Goal: Transaction & Acquisition: Purchase product/service

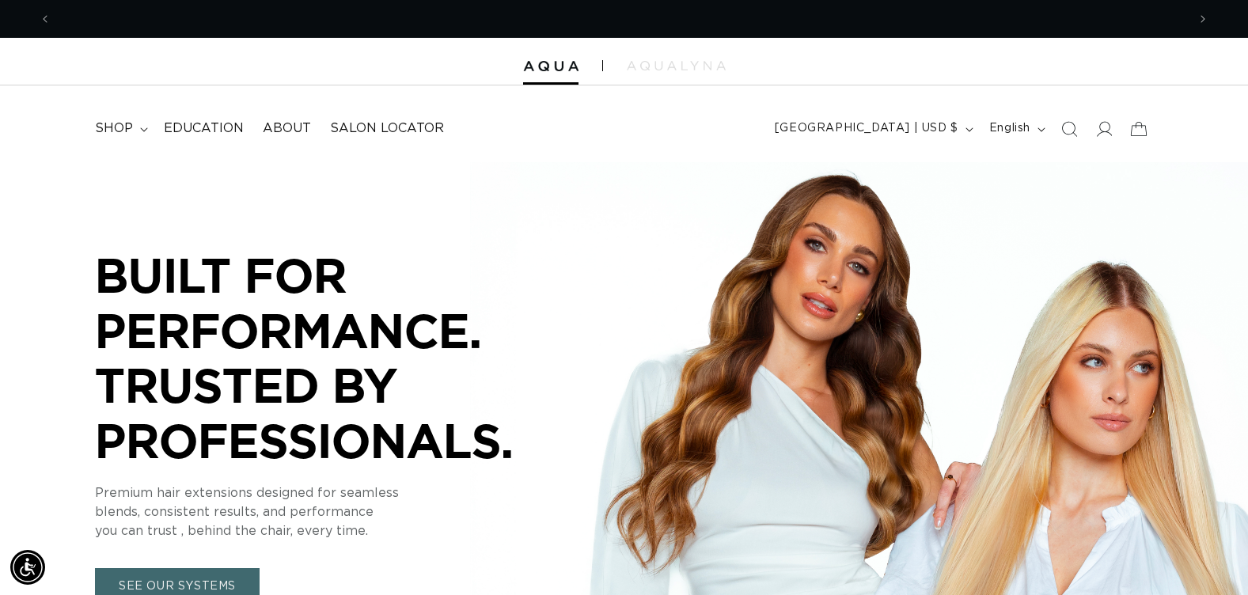
scroll to position [0, 1136]
click at [1073, 133] on icon "Search" at bounding box center [1070, 129] width 17 height 17
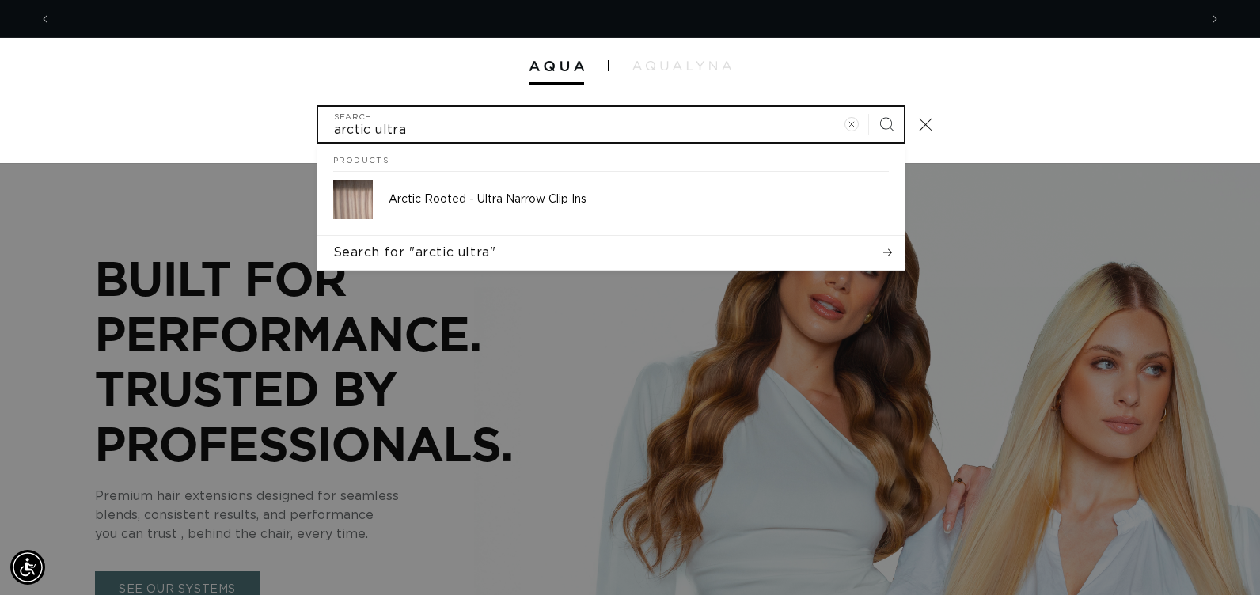
scroll to position [0, 2295]
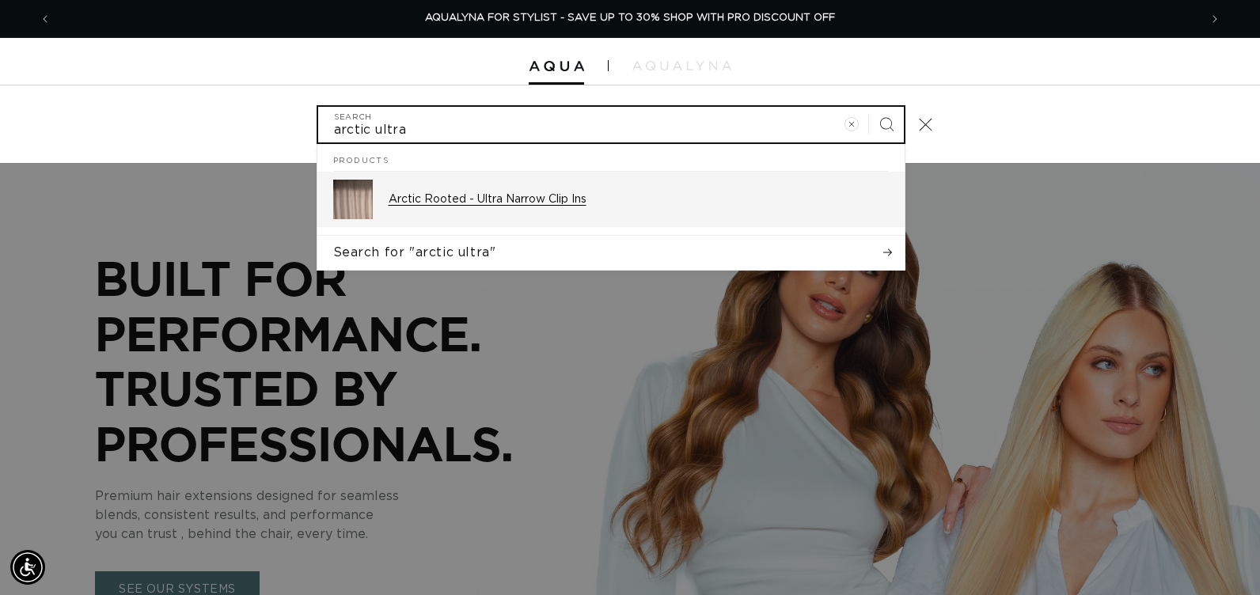
type input "arctic ultra"
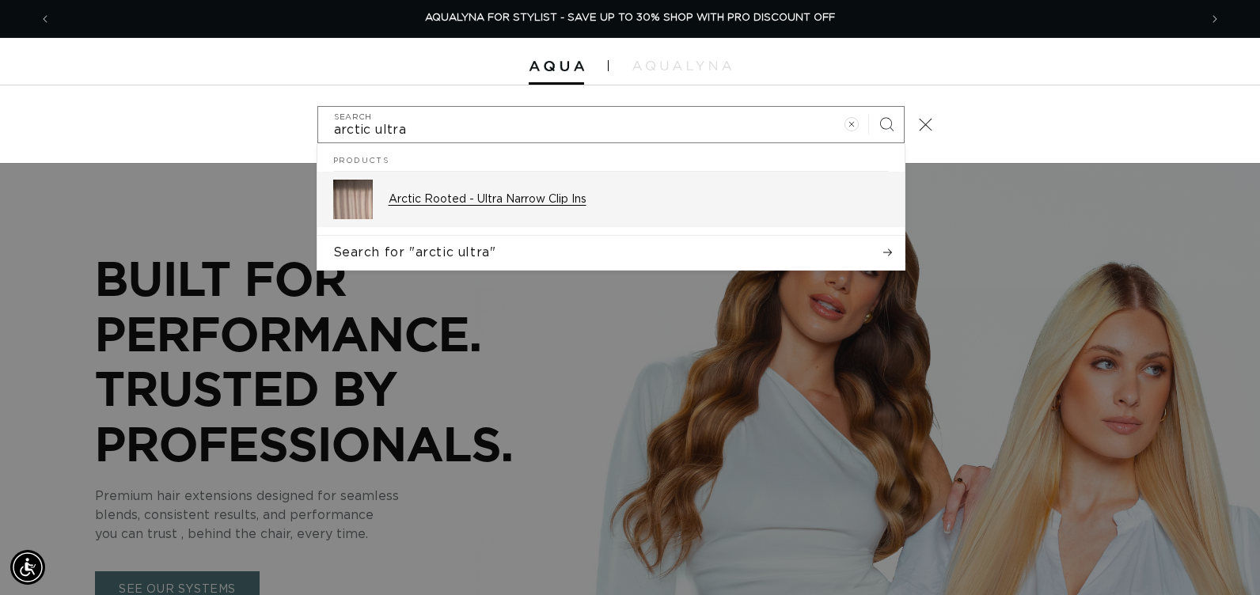
click at [647, 209] on div "Arctic Rooted - Ultra Narrow Clip Ins" at bounding box center [639, 200] width 500 height 40
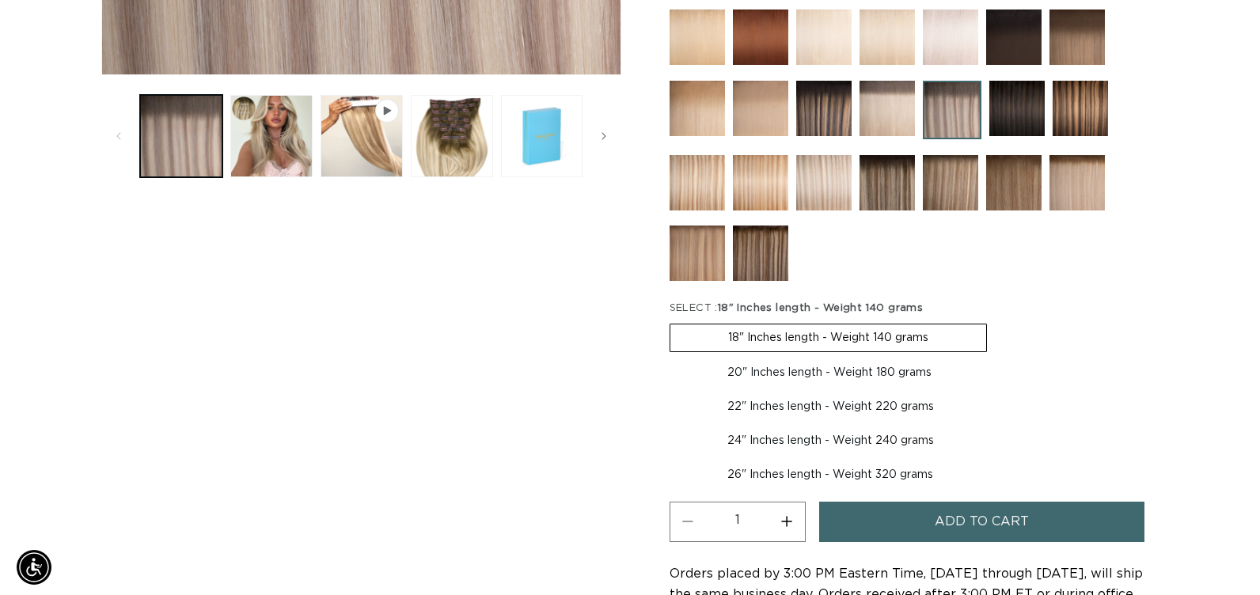
scroll to position [633, 0]
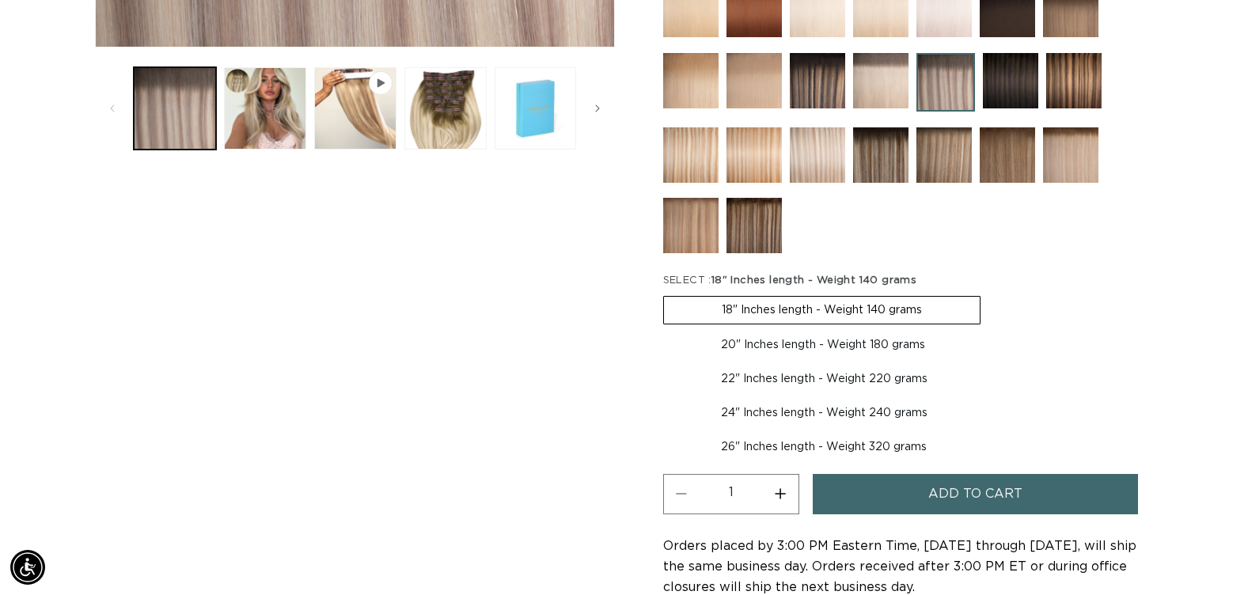
click at [884, 503] on button "Add to cart" at bounding box center [975, 494] width 325 height 40
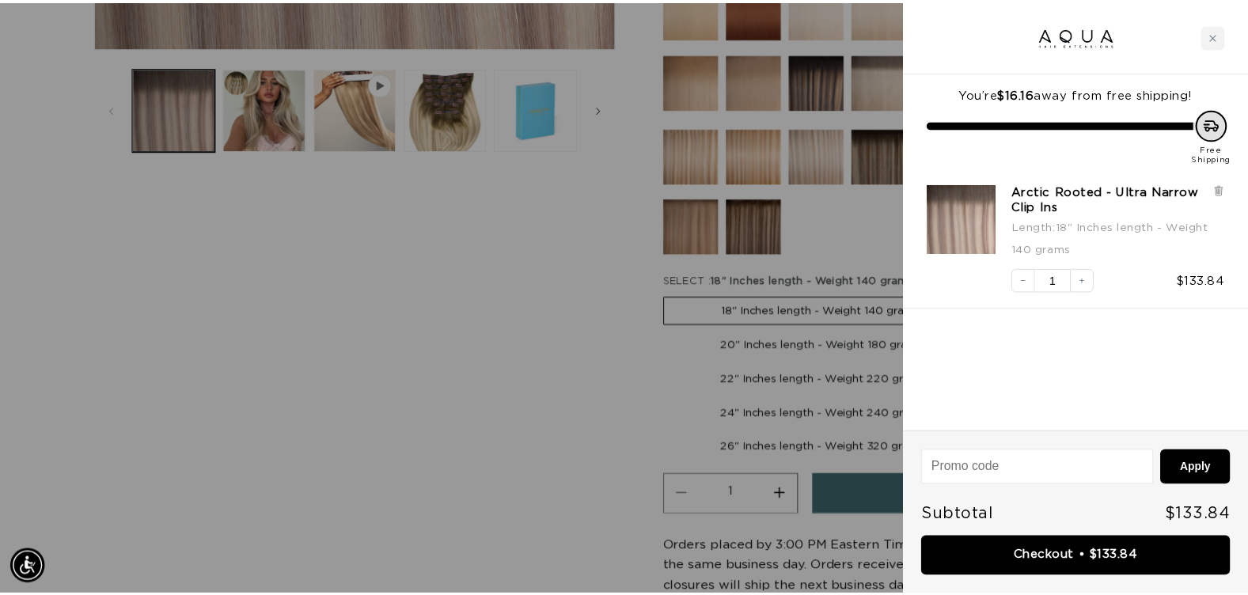
scroll to position [0, 2295]
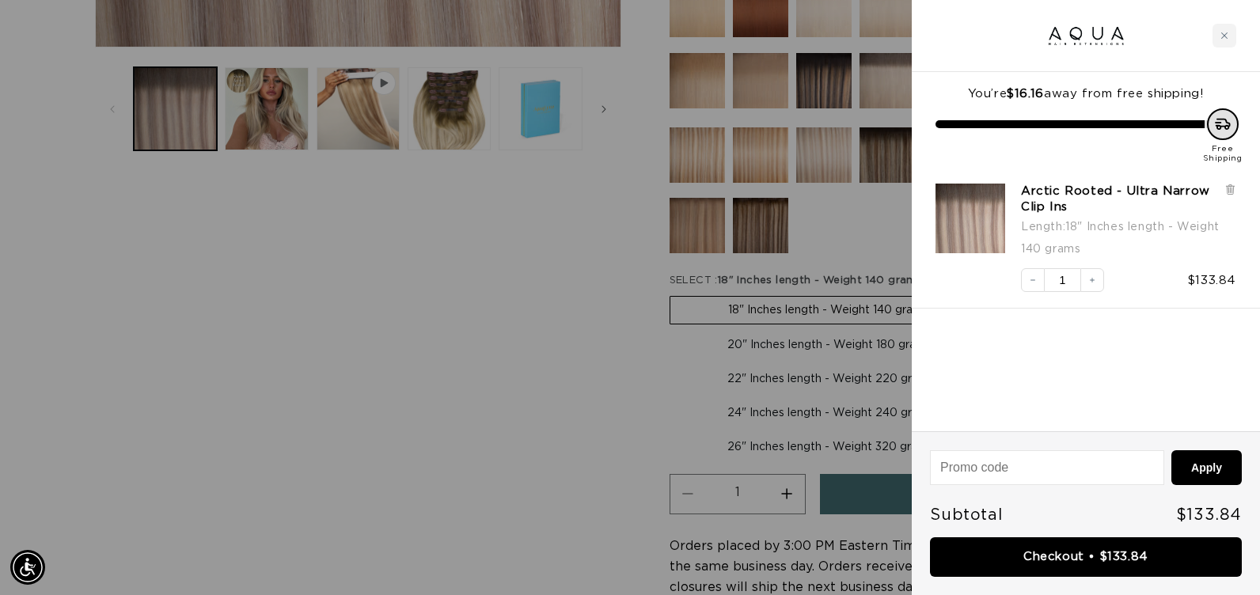
click at [482, 372] on div at bounding box center [630, 297] width 1260 height 595
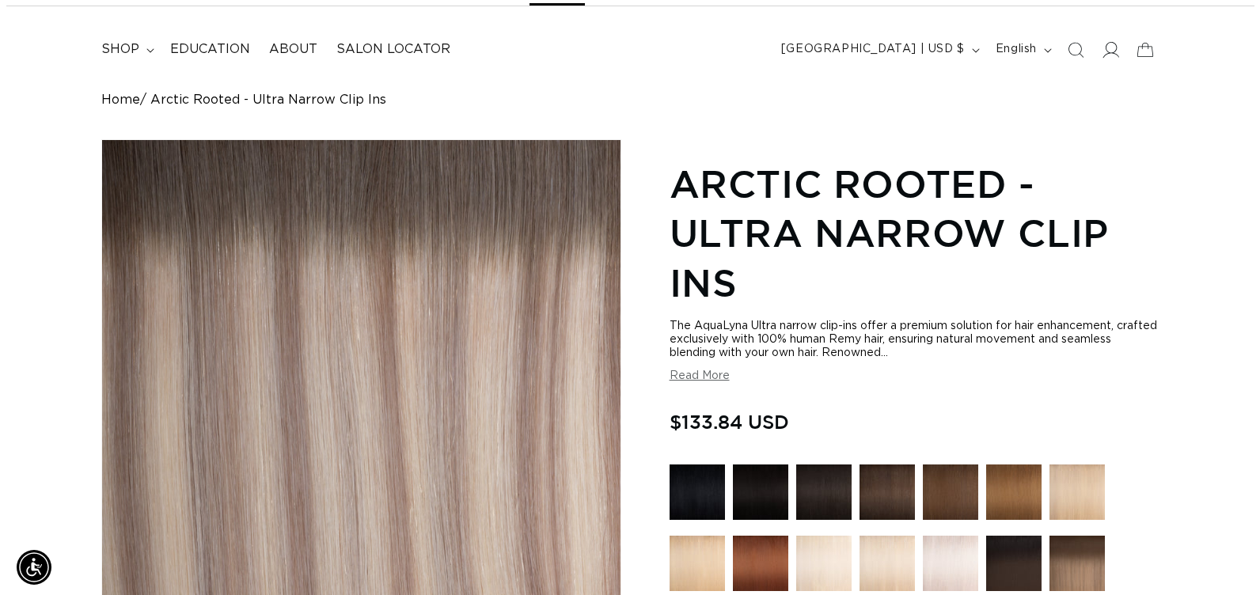
scroll to position [0, 0]
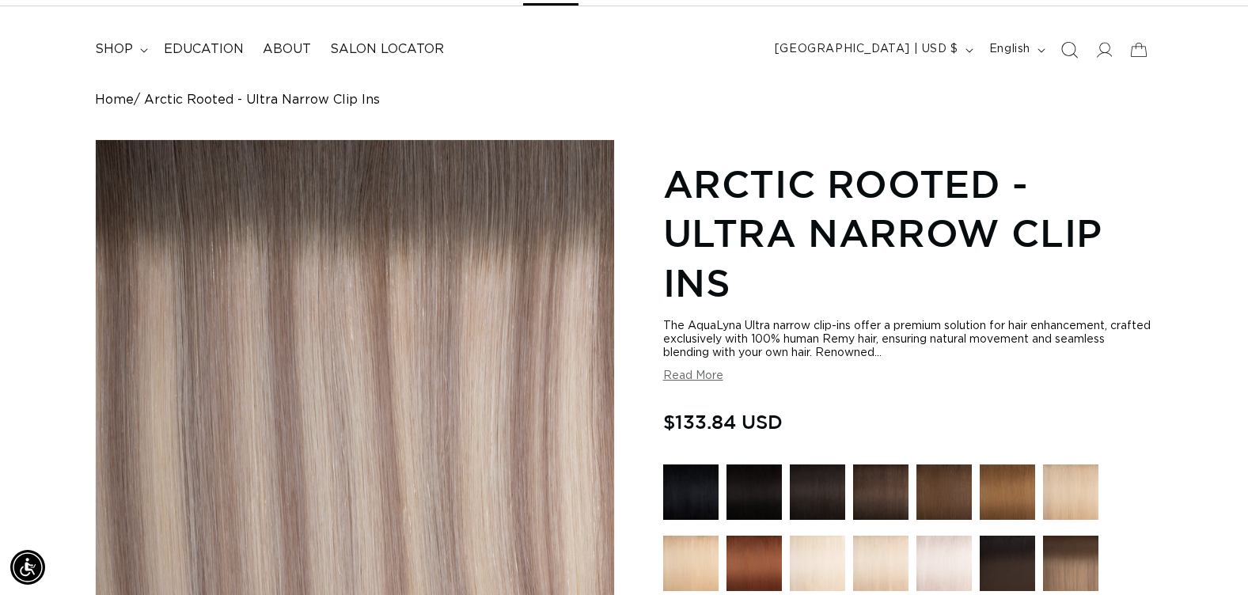
click at [1066, 47] on icon "Search" at bounding box center [1068, 49] width 17 height 17
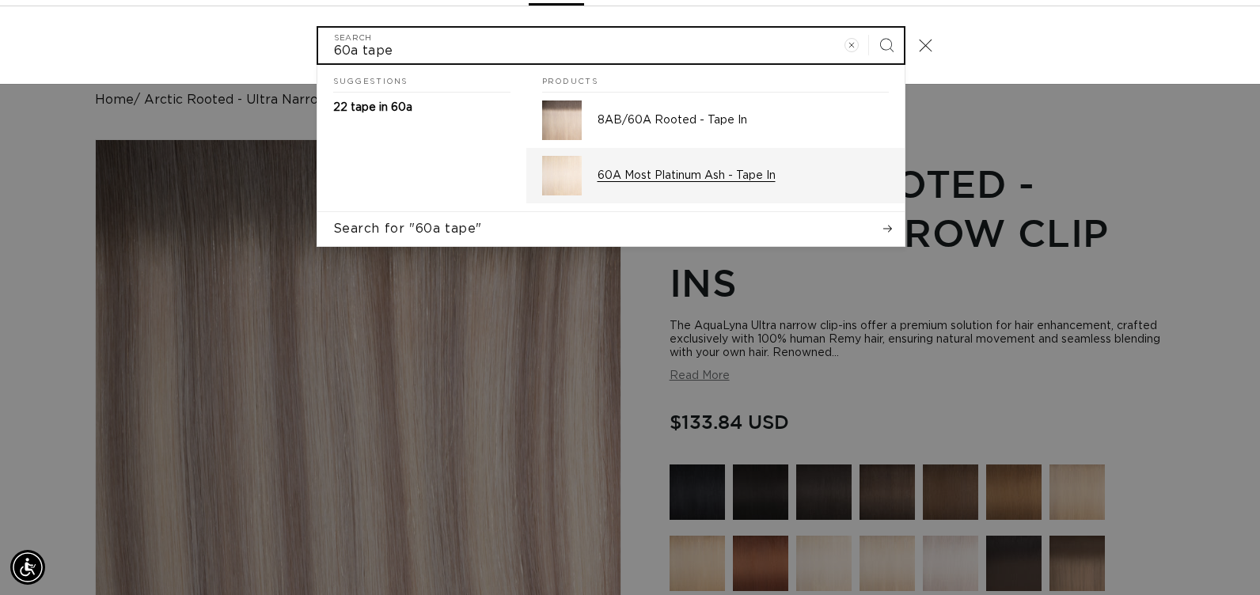
scroll to position [0, 2295]
type input "60a tape"
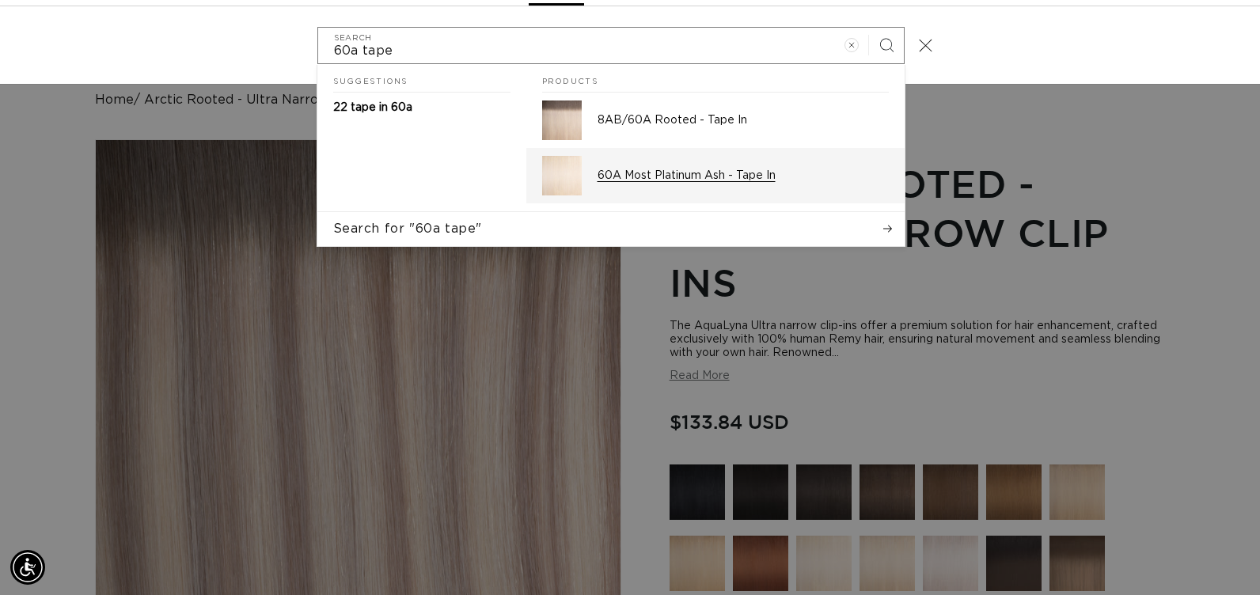
click at [613, 169] on p "60A Most Platinum Ash - Tape In" at bounding box center [743, 176] width 291 height 14
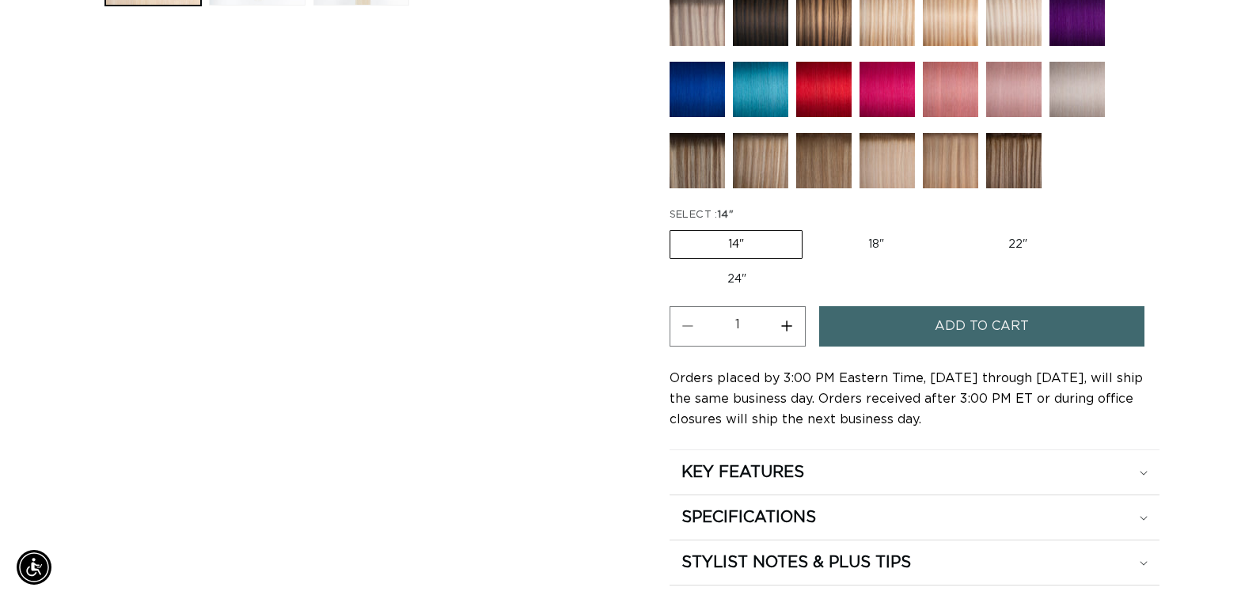
scroll to position [0, 1136]
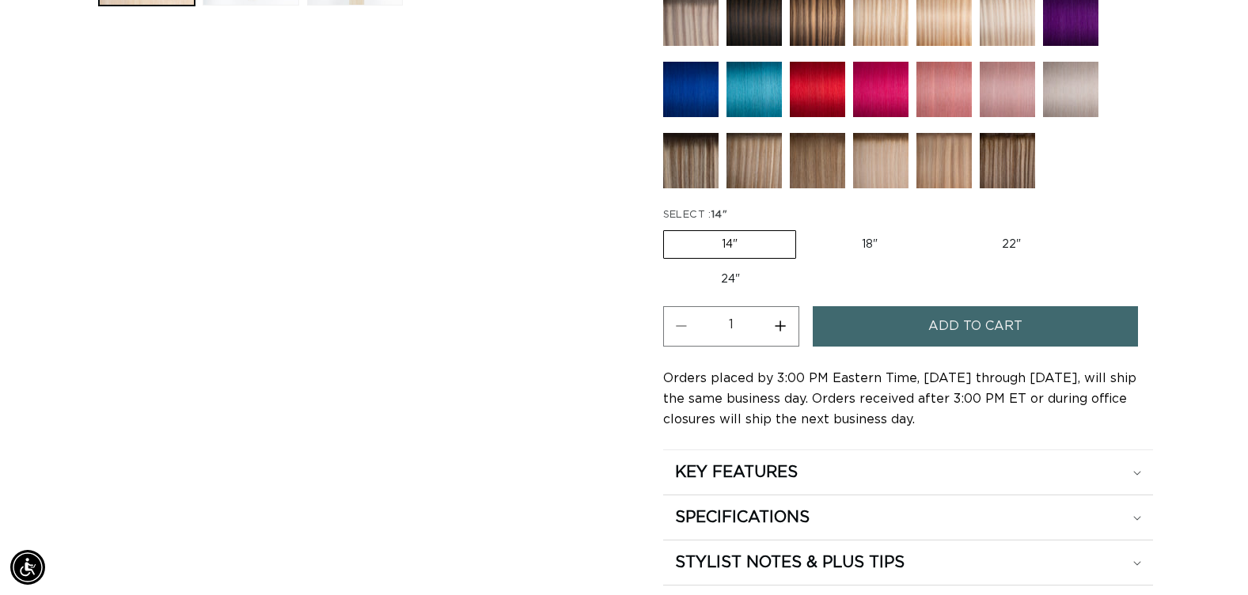
click at [851, 333] on button "Add to cart" at bounding box center [975, 326] width 325 height 40
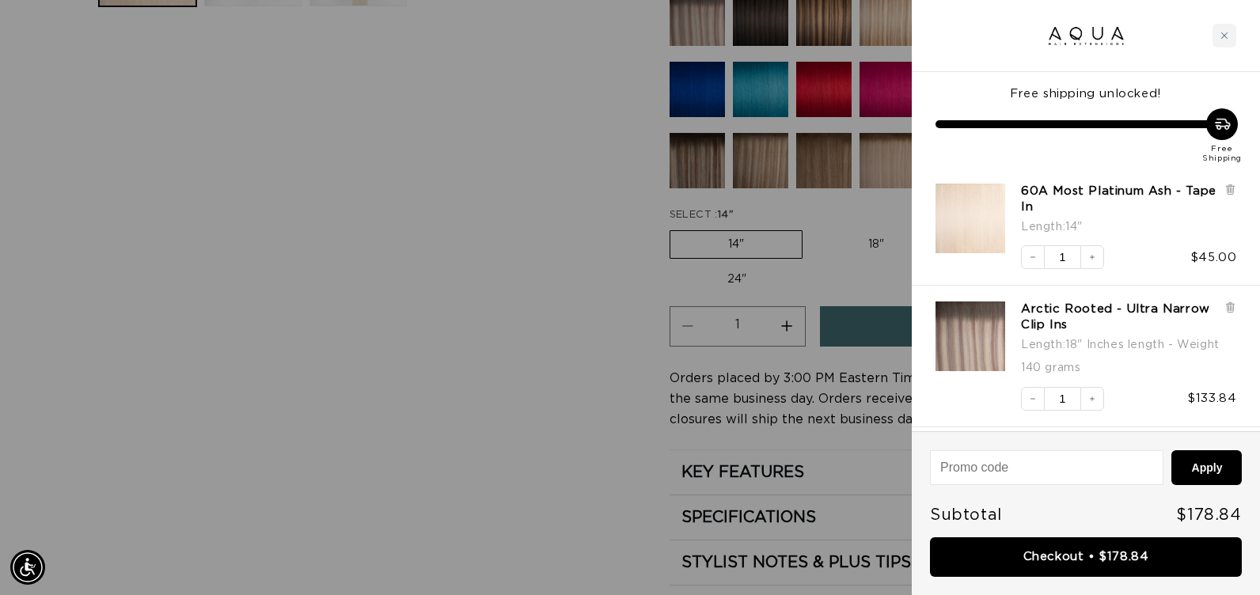
scroll to position [0, 0]
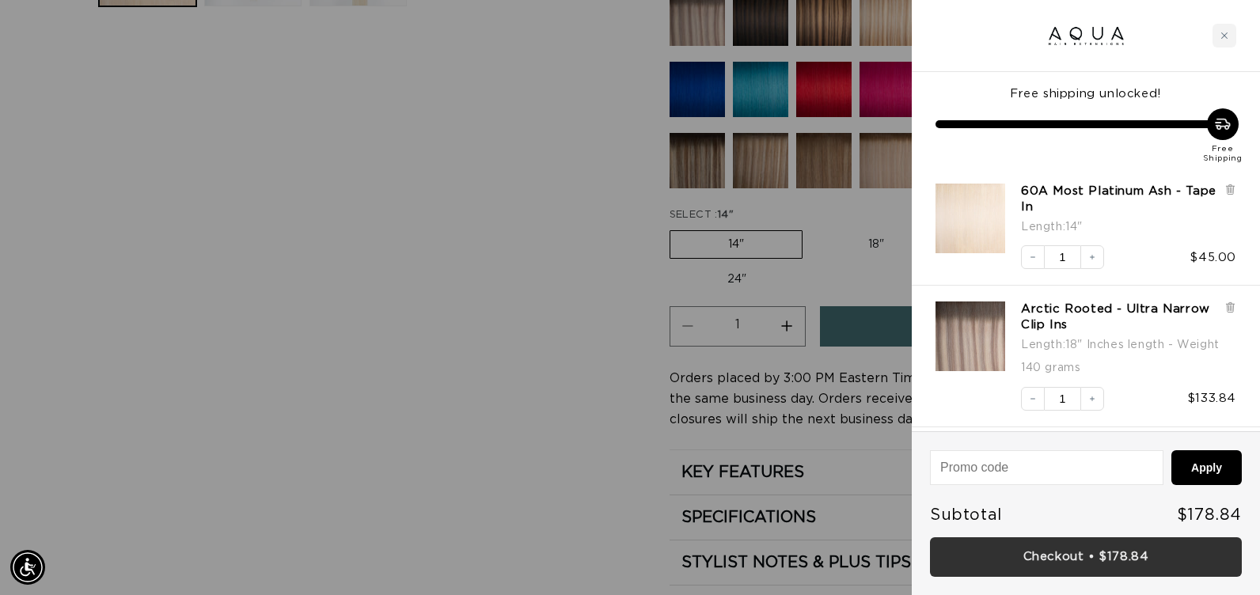
click at [951, 562] on link "Checkout • $178.84" at bounding box center [1086, 557] width 312 height 40
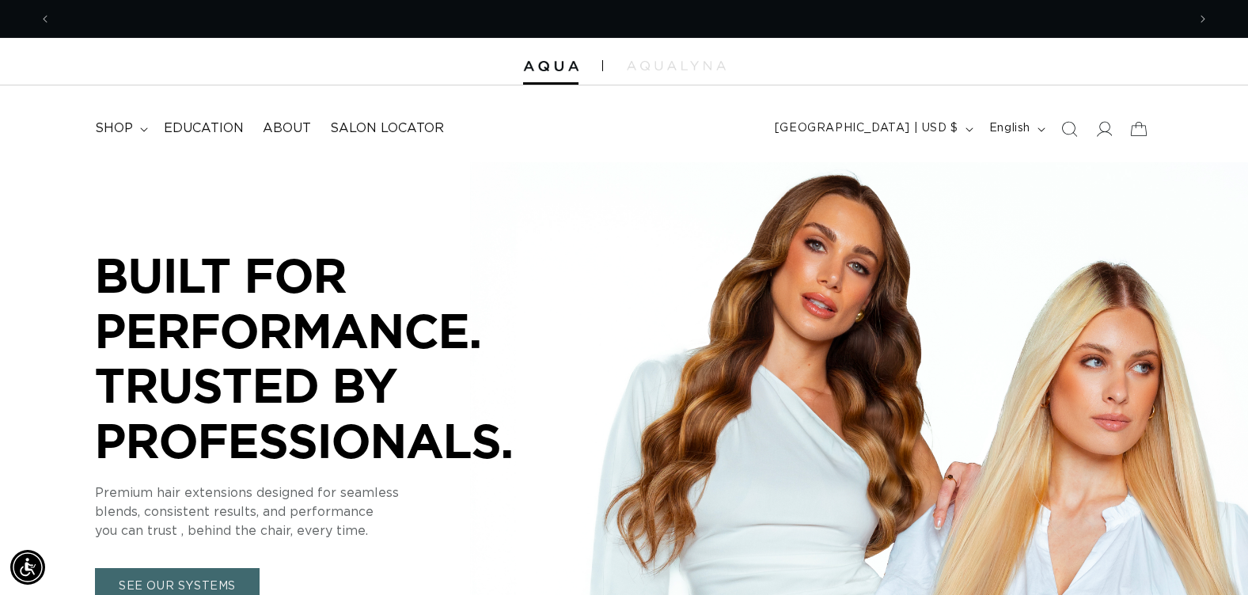
scroll to position [0, 1136]
click at [1072, 128] on icon "Search" at bounding box center [1068, 128] width 17 height 17
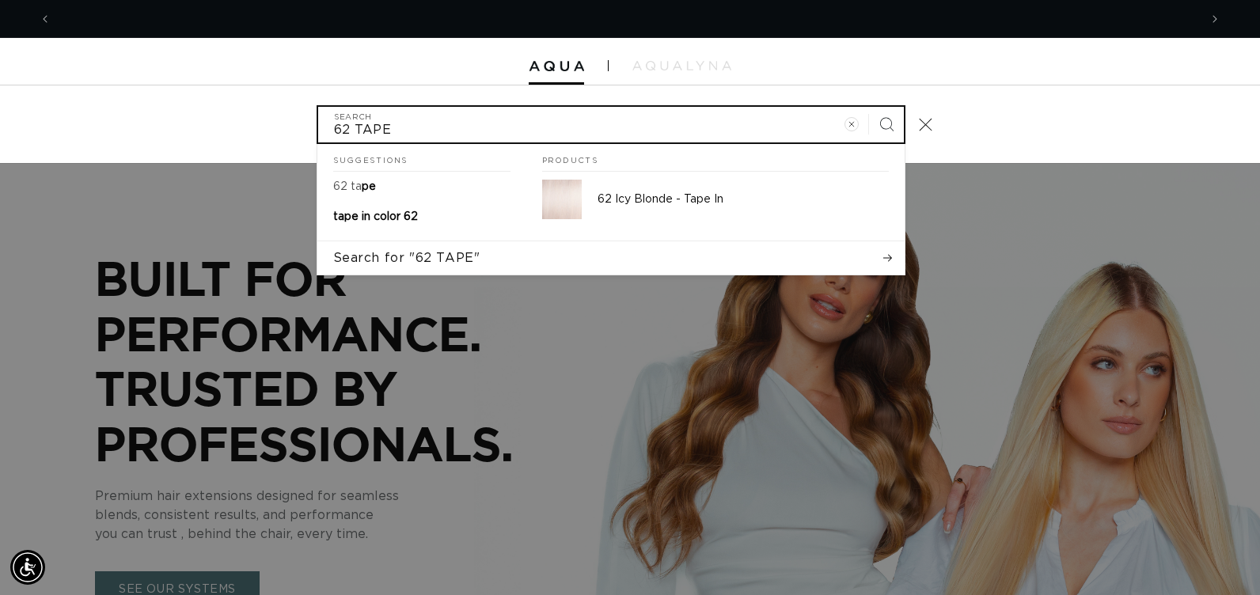
scroll to position [0, 0]
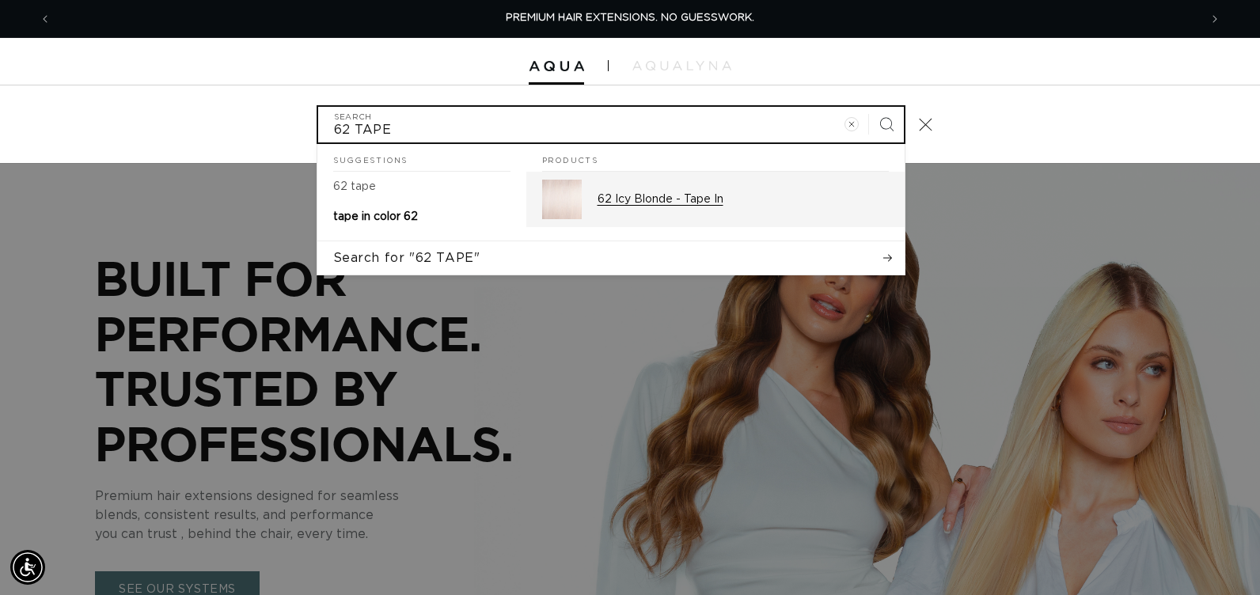
type input "62 TAPE"
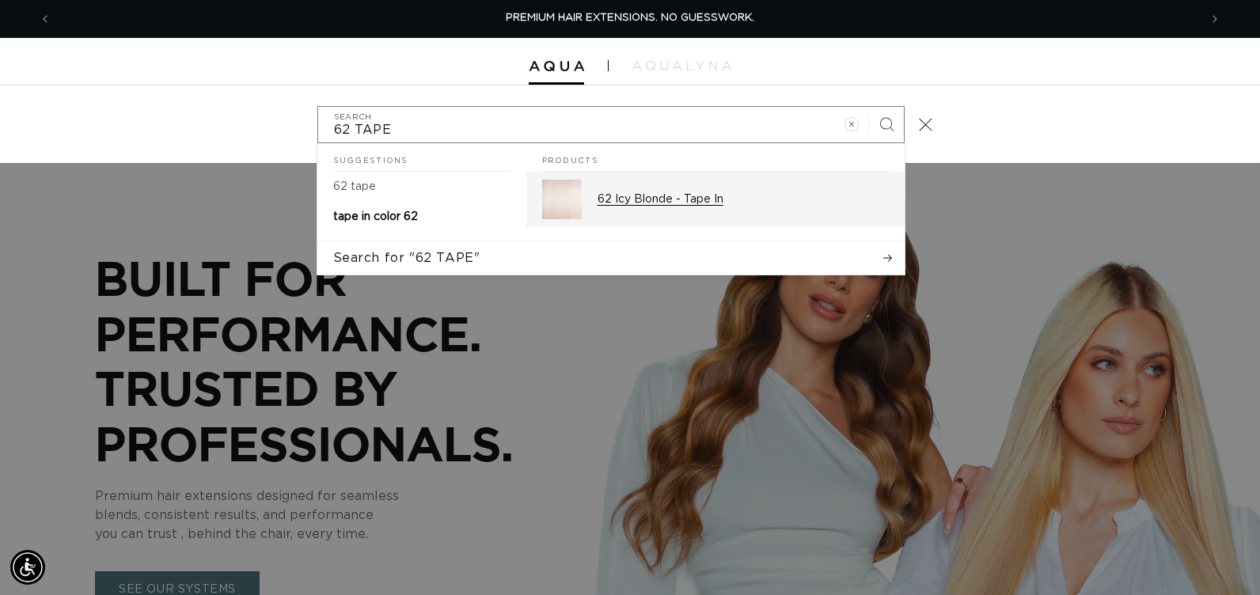
click at [714, 200] on p "62 Icy Blonde - Tape In" at bounding box center [743, 199] width 291 height 14
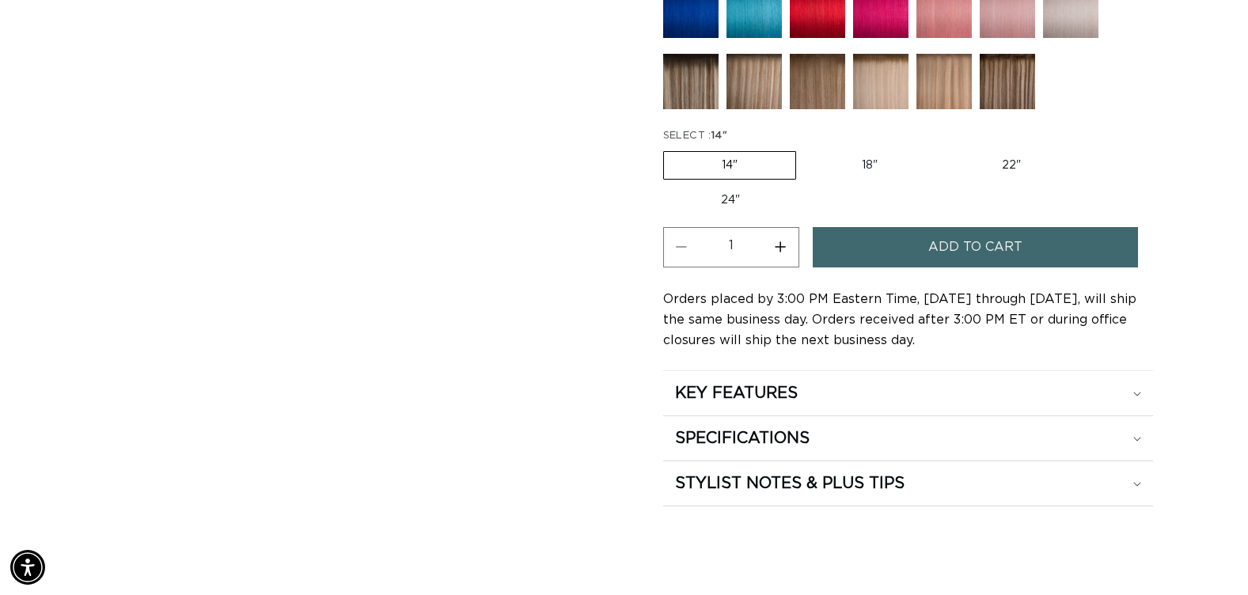
scroll to position [0, 2271]
click at [731, 195] on label "24" Variant sold out or unavailable" at bounding box center [730, 200] width 135 height 27
click at [1087, 149] on input "24" Variant sold out or unavailable" at bounding box center [1087, 148] width 1 height 1
radio input "true"
click at [784, 253] on button "Increase quantity for 62 Icy Blonde - Tape In" at bounding box center [781, 247] width 36 height 40
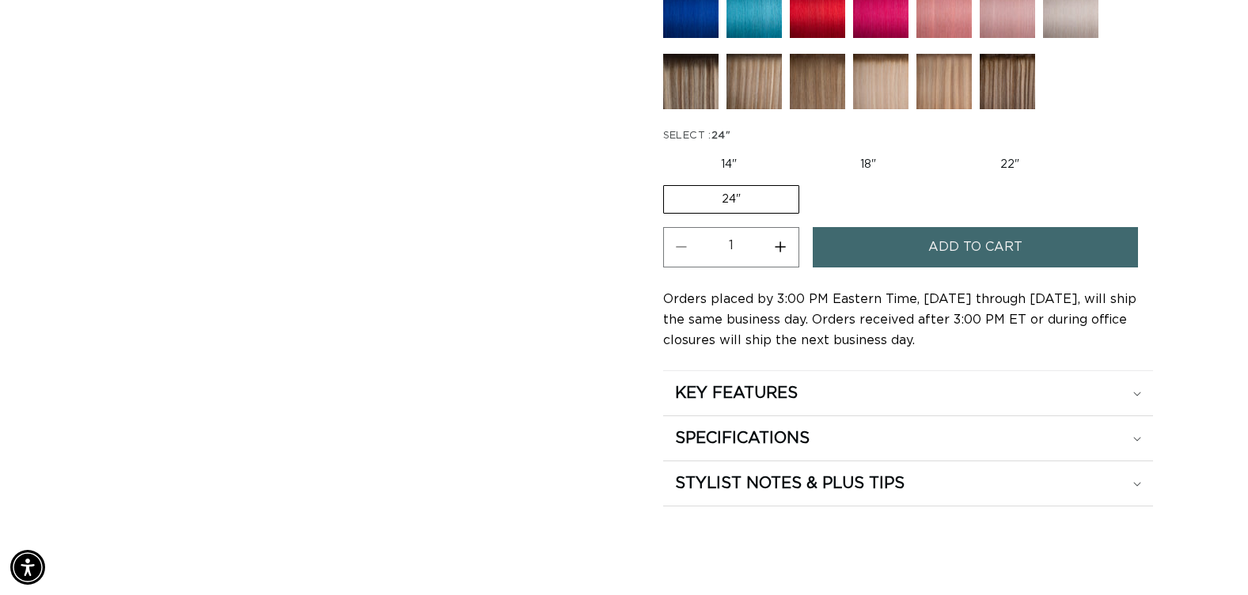
type input "2"
click at [878, 256] on button "Add to cart" at bounding box center [975, 247] width 325 height 40
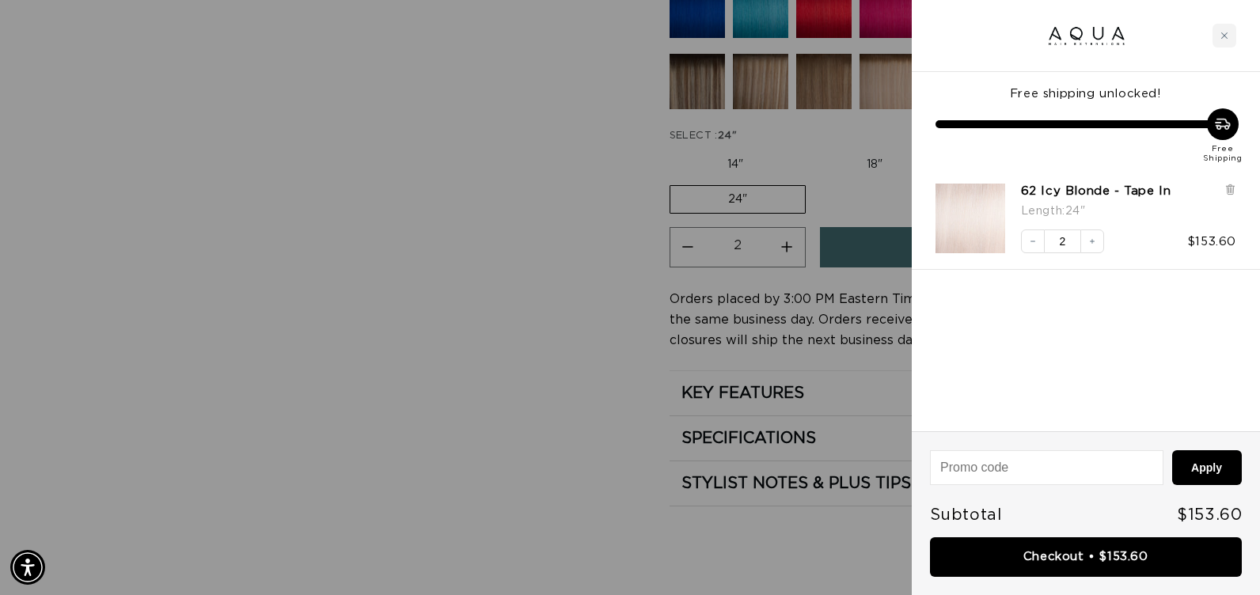
click at [520, 311] on div at bounding box center [630, 297] width 1260 height 595
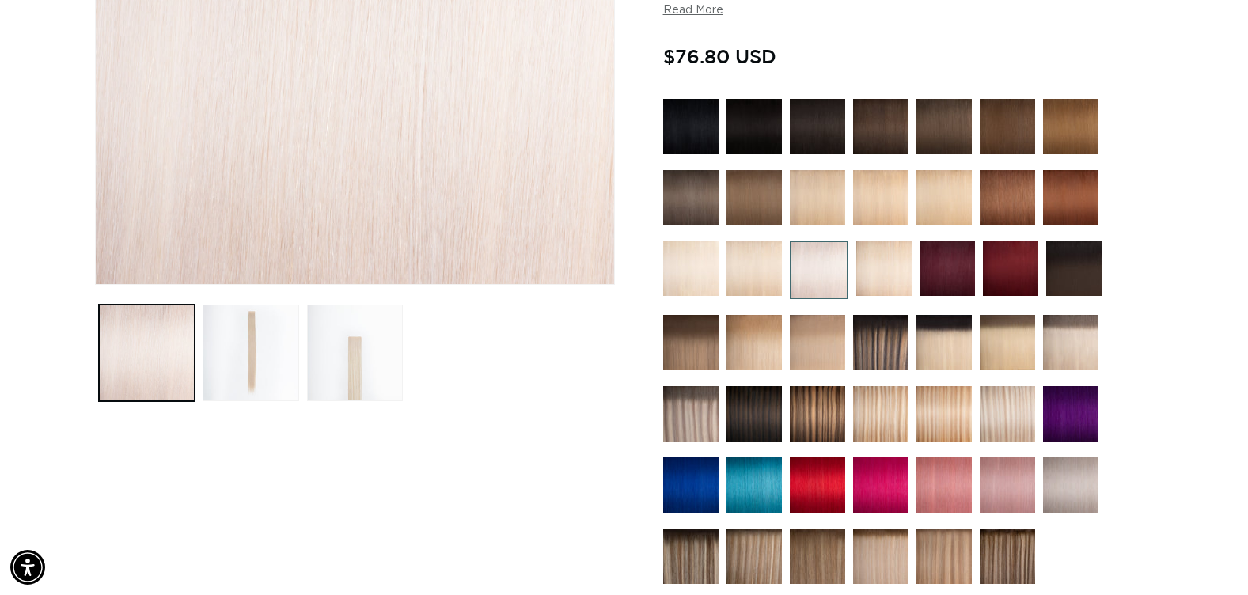
click at [697, 269] on img at bounding box center [690, 268] width 55 height 55
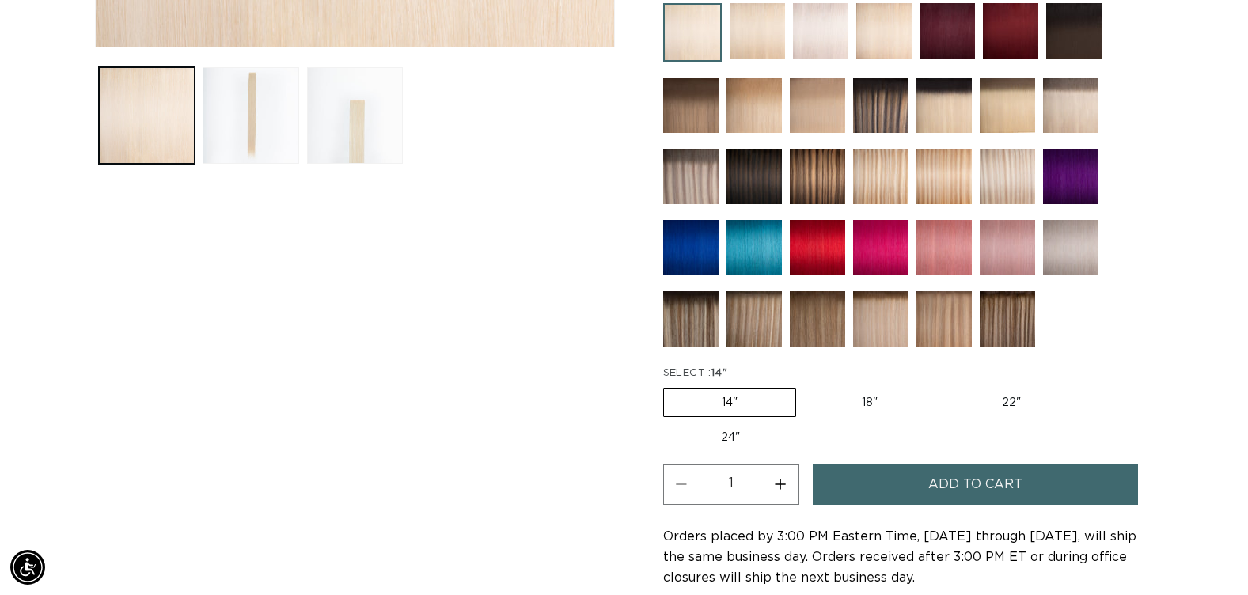
scroll to position [0, 2271]
click at [782, 488] on button "Increase quantity for 60A Most Platinum Ash - Tape In" at bounding box center [781, 485] width 36 height 40
type input "4"
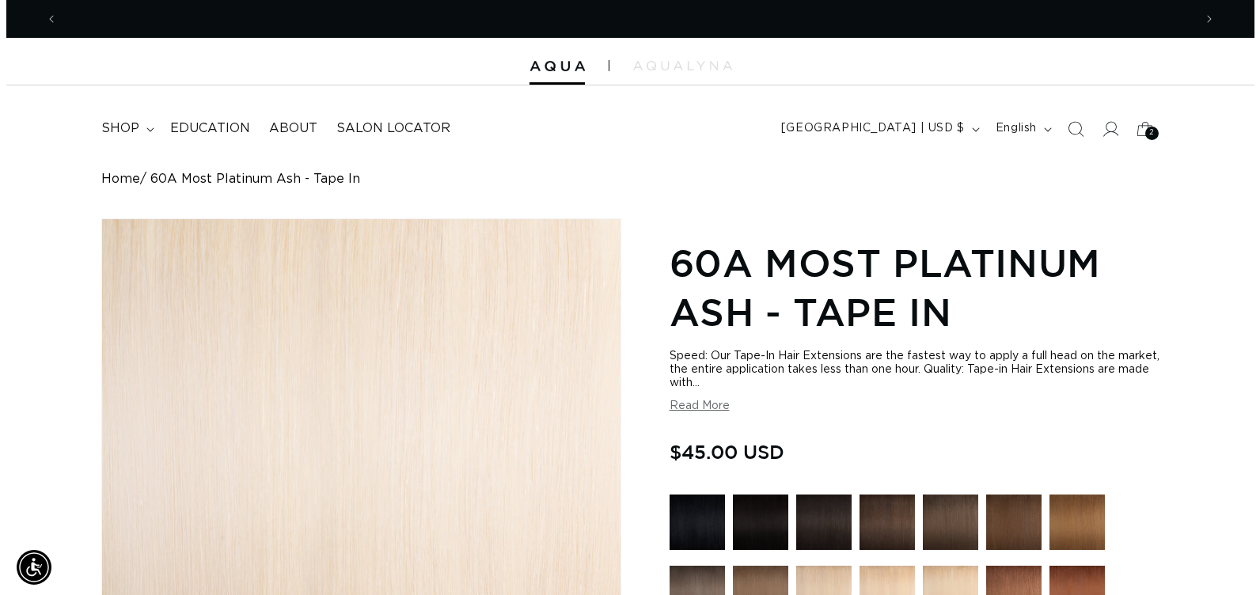
scroll to position [0, 0]
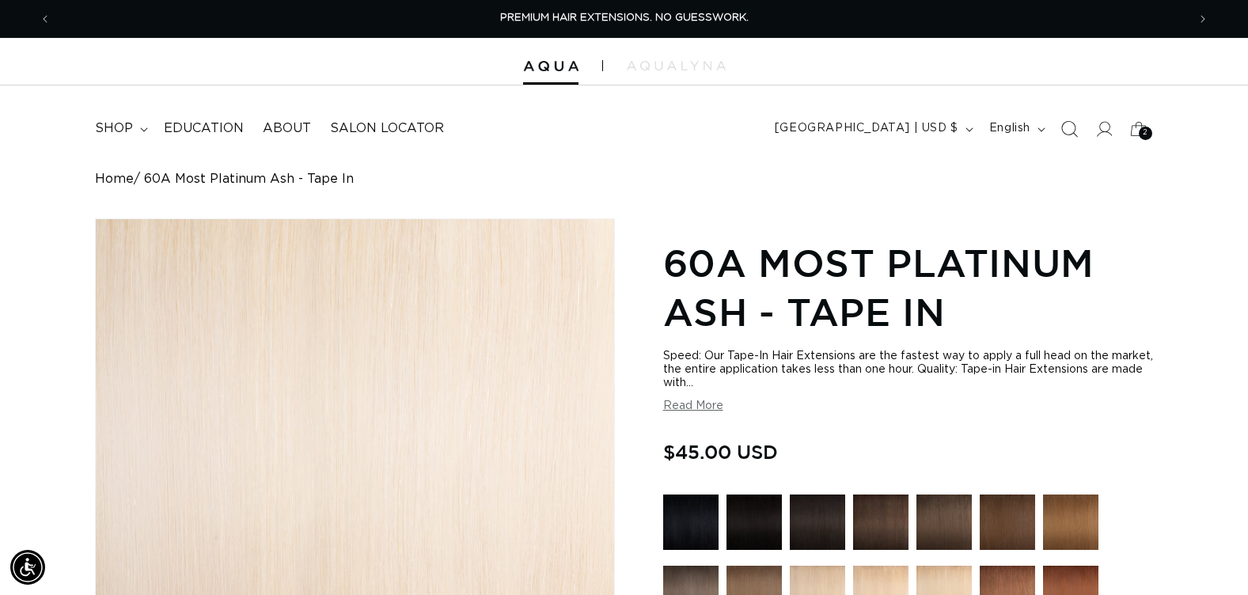
click at [1070, 130] on icon "Search" at bounding box center [1068, 128] width 17 height 17
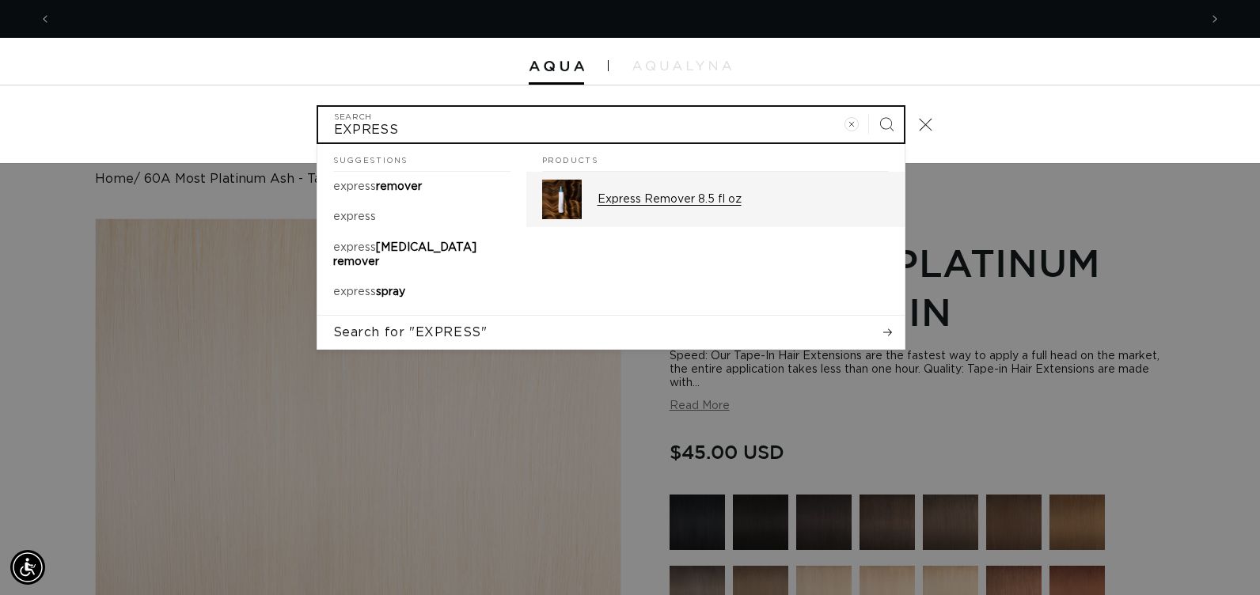
scroll to position [0, 2295]
type input "EXPRESS"
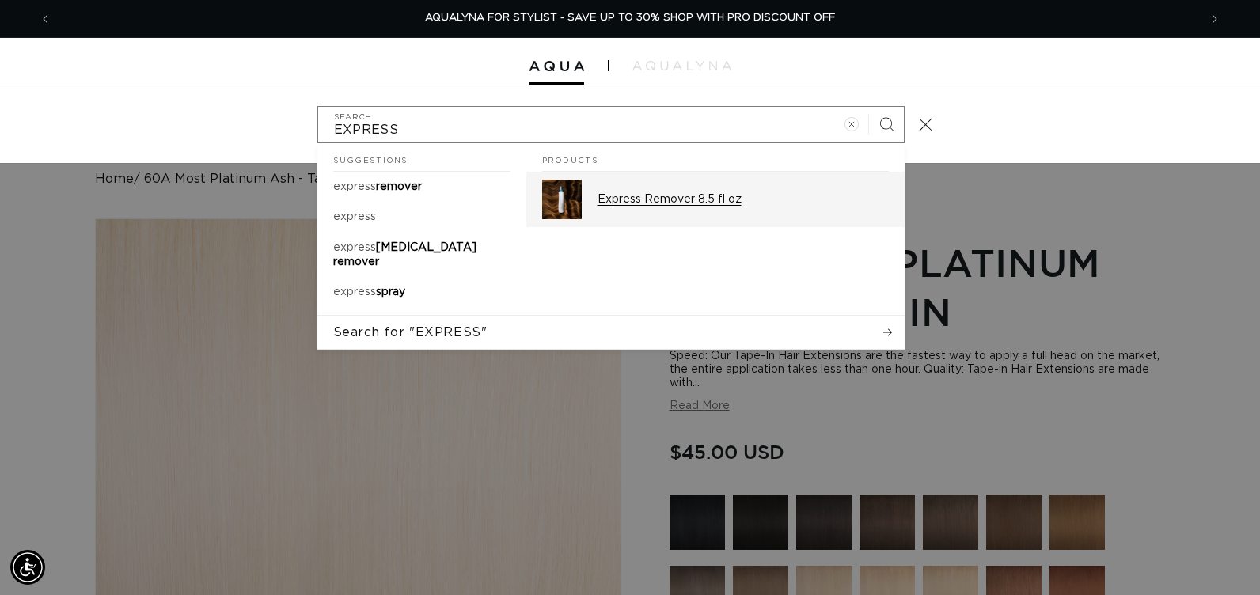
click at [710, 203] on p "Express Remover 8.5 fl oz" at bounding box center [743, 199] width 291 height 14
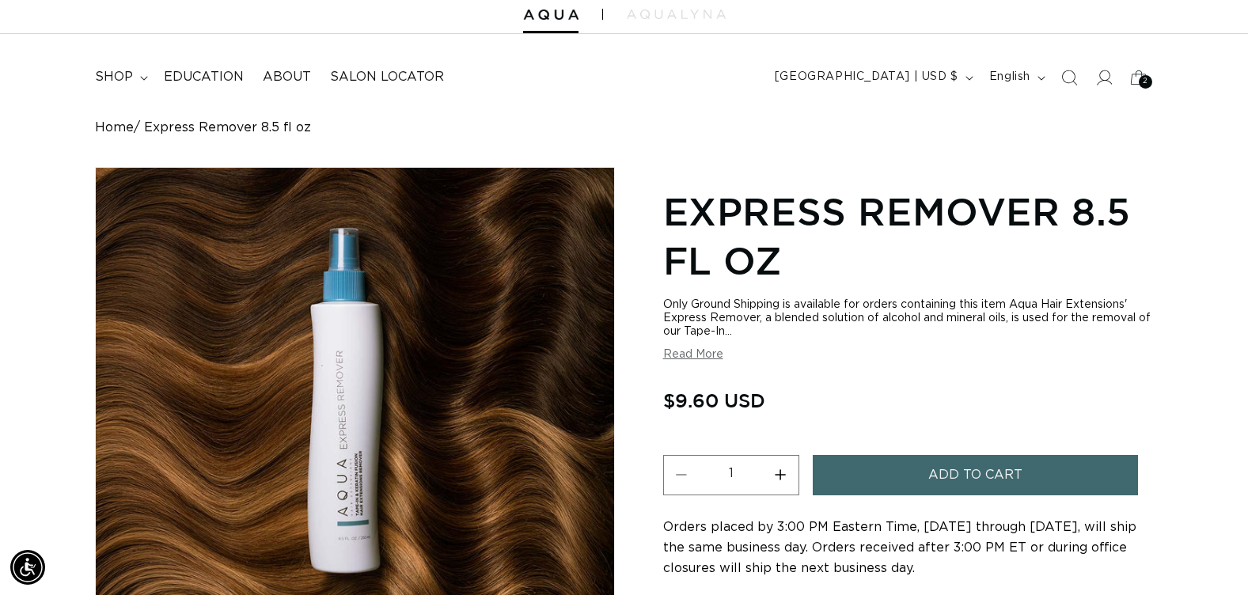
scroll to position [79, 0]
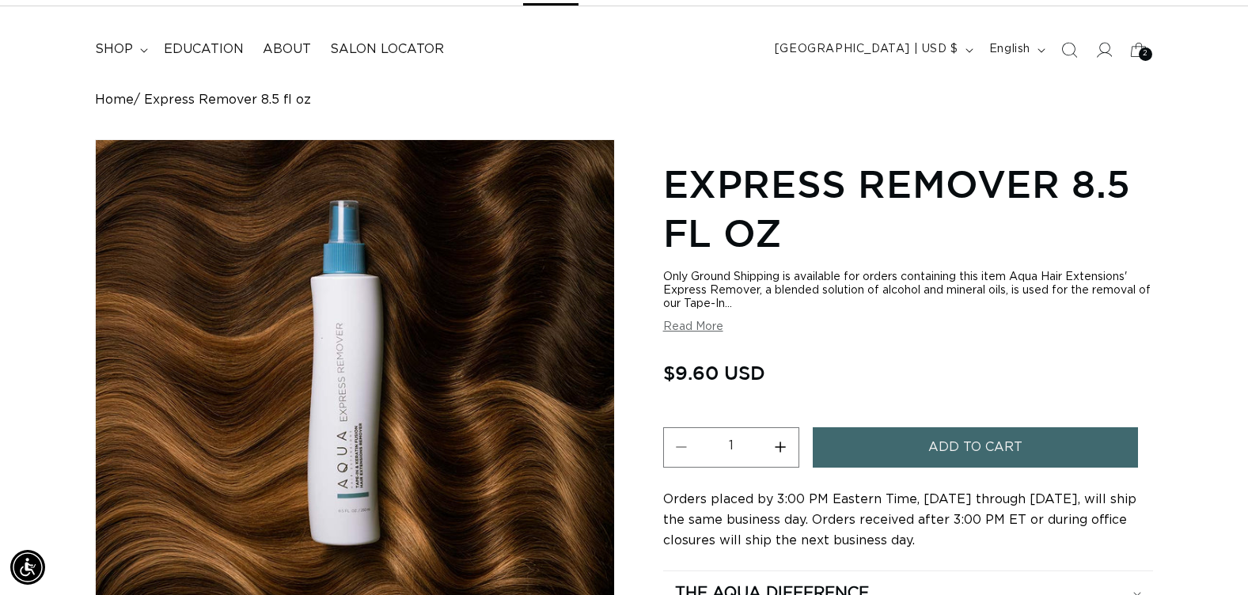
click at [827, 450] on button "Add to cart" at bounding box center [975, 447] width 325 height 40
click at [0, 0] on div at bounding box center [0, 0] width 0 height 0
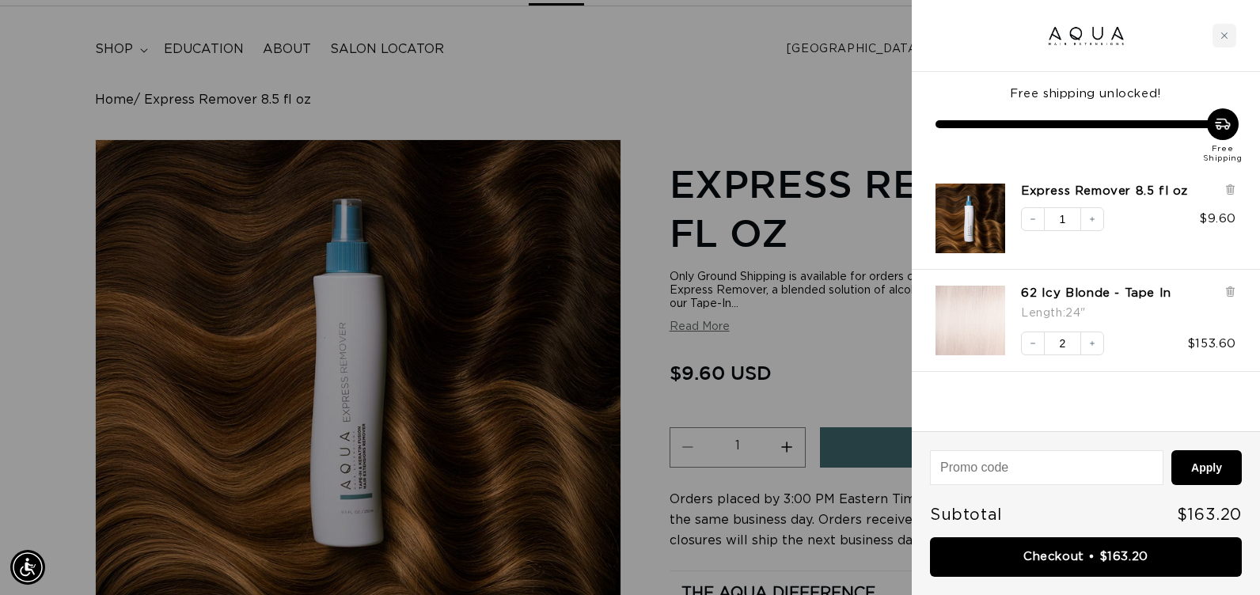
scroll to position [0, 0]
click at [746, 108] on div at bounding box center [630, 297] width 1260 height 595
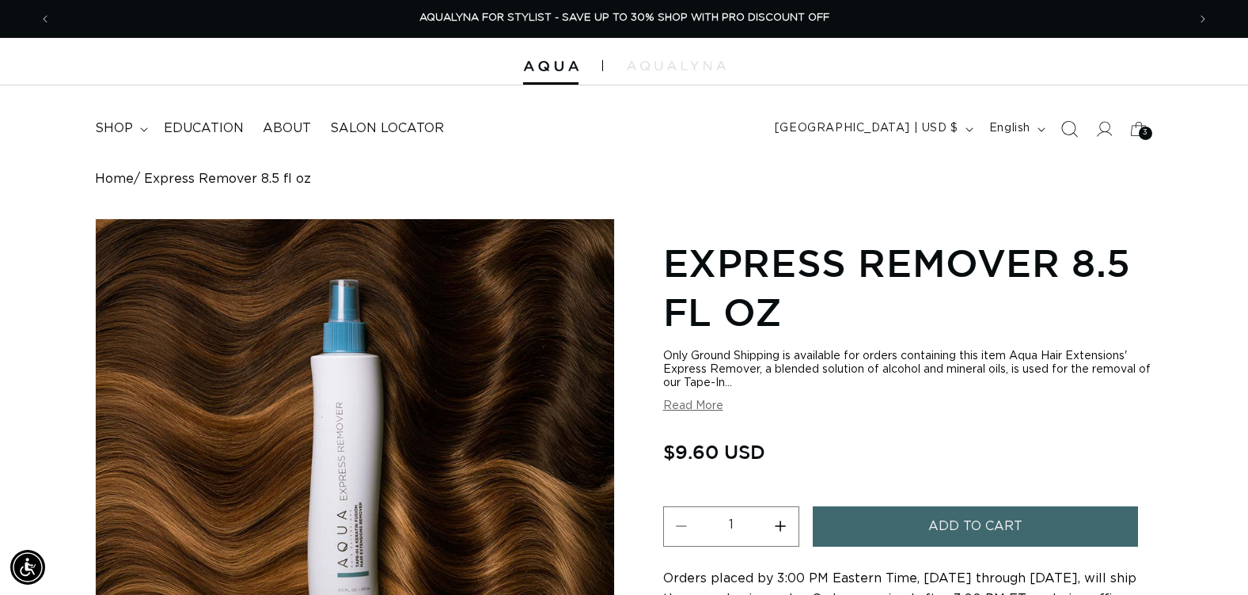
click at [1072, 134] on icon "Search" at bounding box center [1070, 129] width 17 height 17
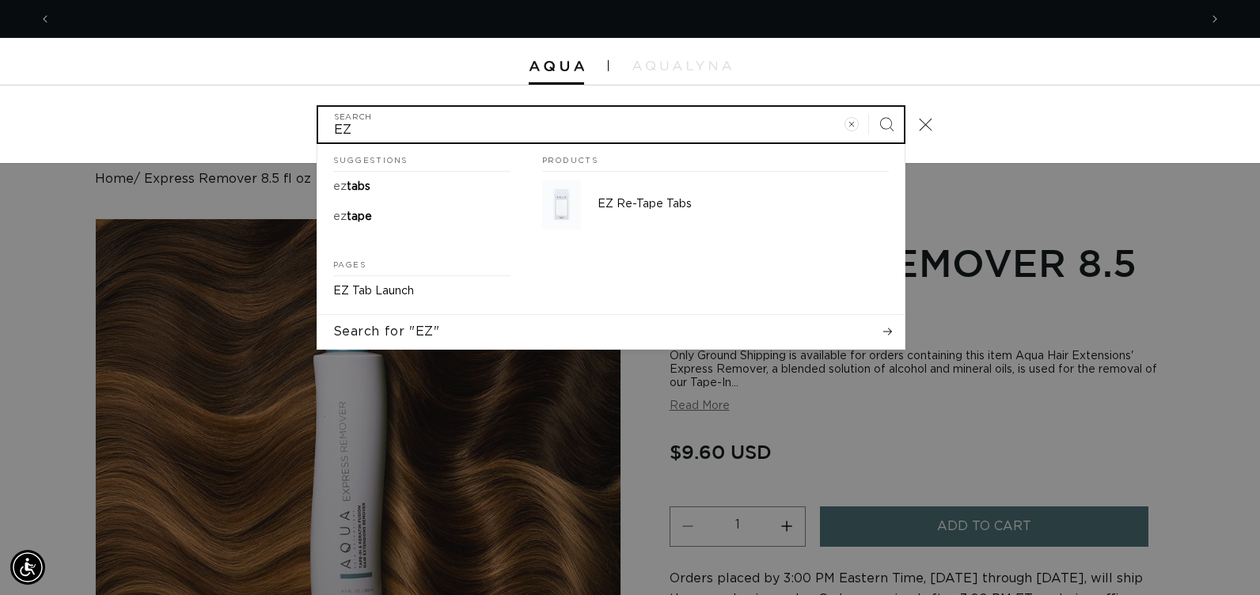
scroll to position [0, 1148]
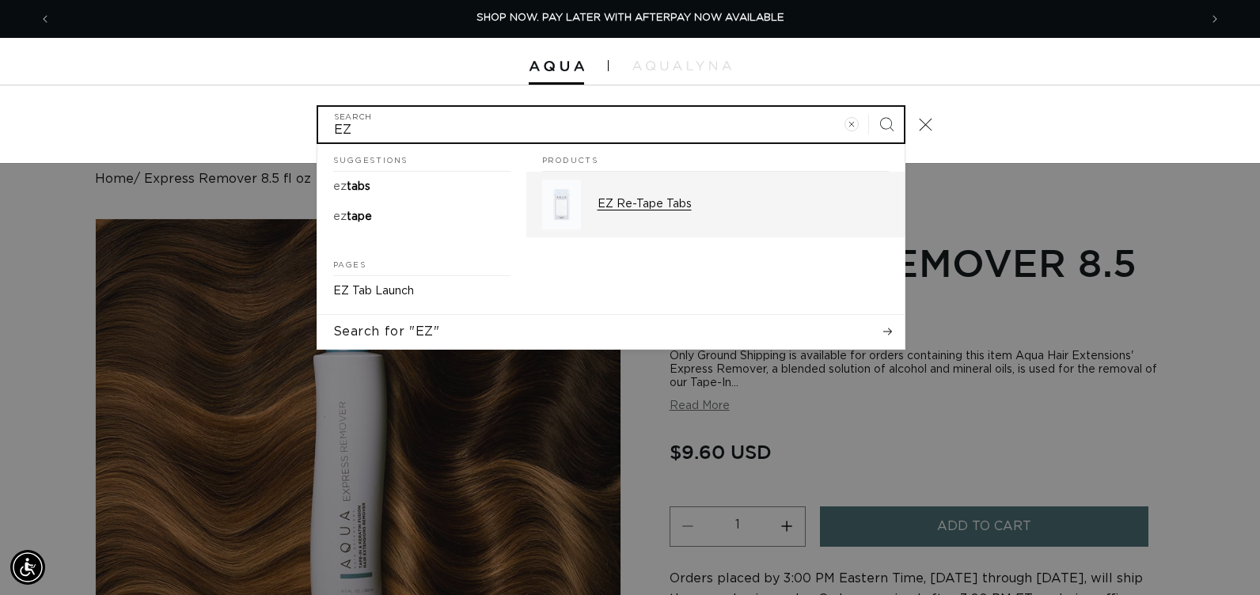
type input "EZ"
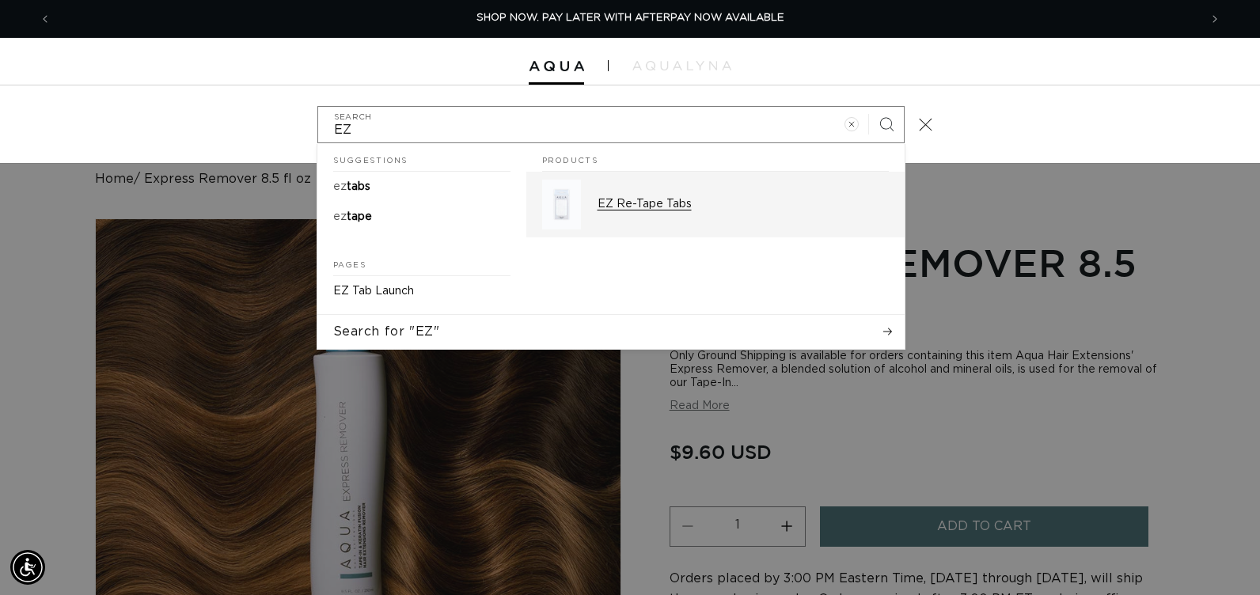
click at [649, 203] on p "EZ Re-Tape Tabs" at bounding box center [743, 204] width 291 height 14
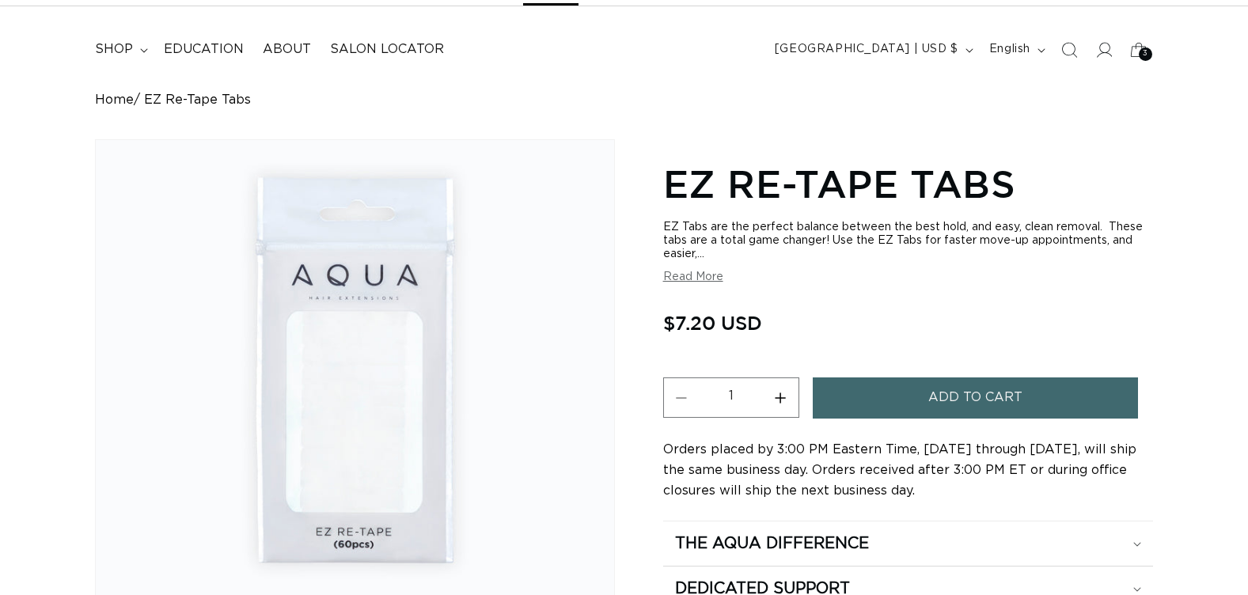
click at [782, 400] on button "Increase quantity for EZ Re-Tape Tabs" at bounding box center [781, 398] width 36 height 40
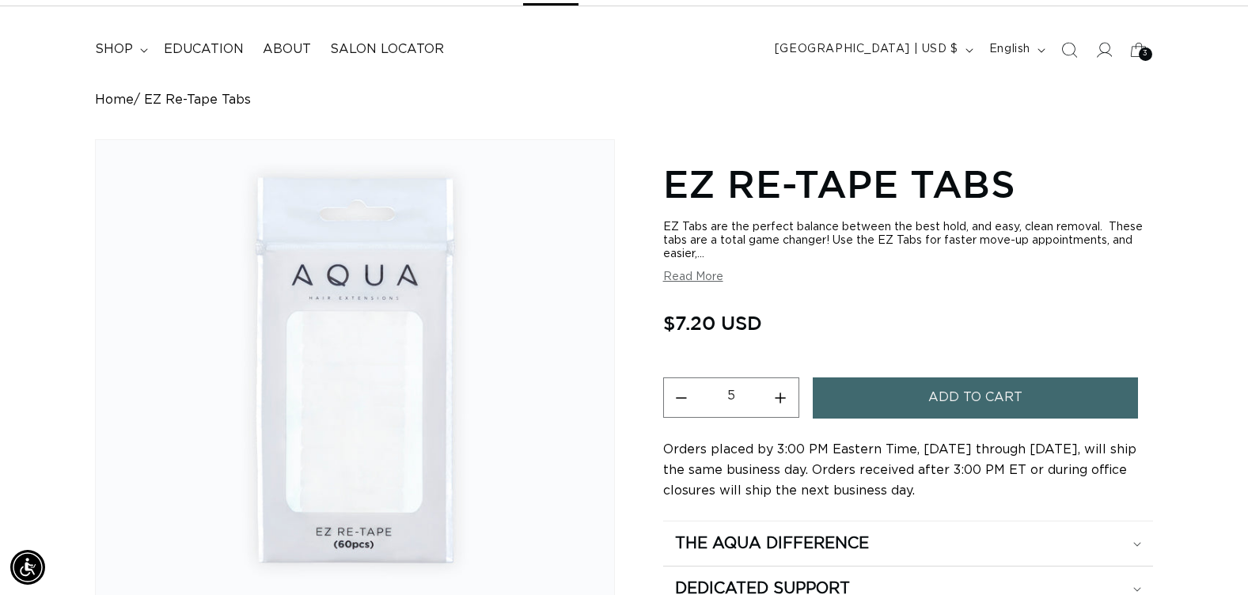
type input "6"
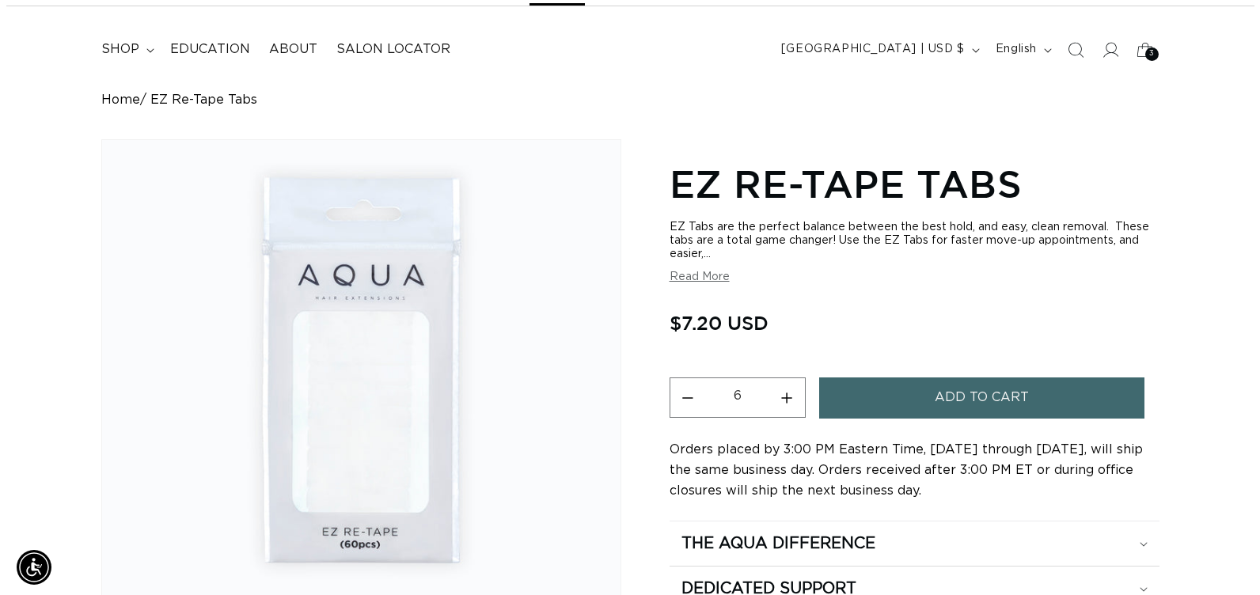
scroll to position [0, 1136]
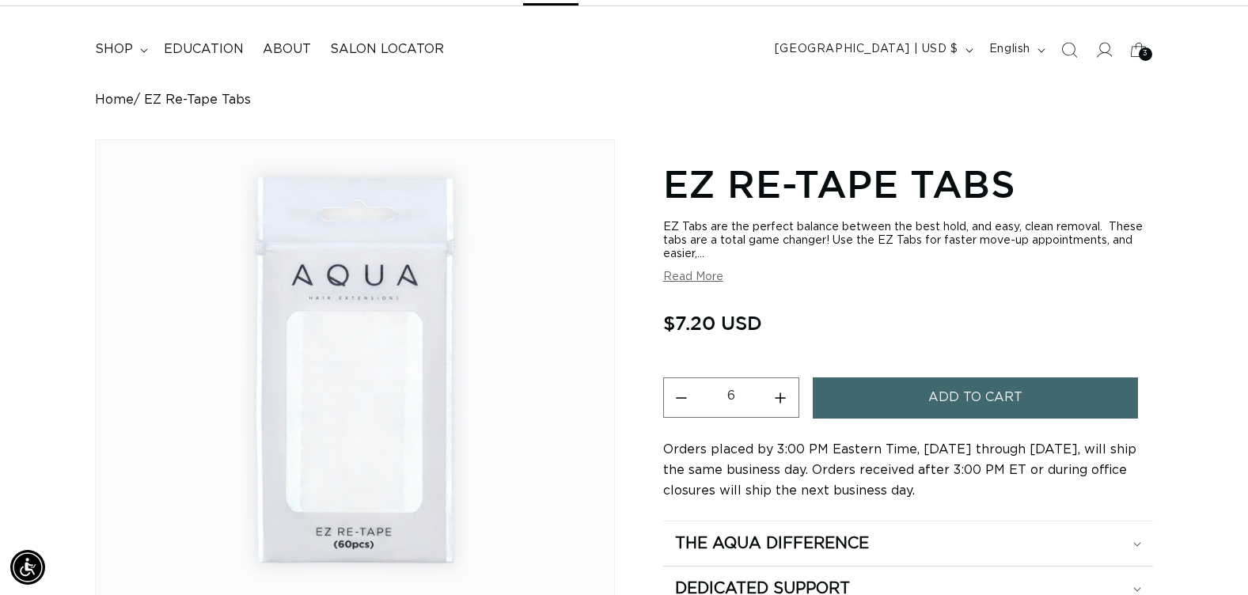
click at [857, 407] on button "Add to cart" at bounding box center [975, 398] width 325 height 40
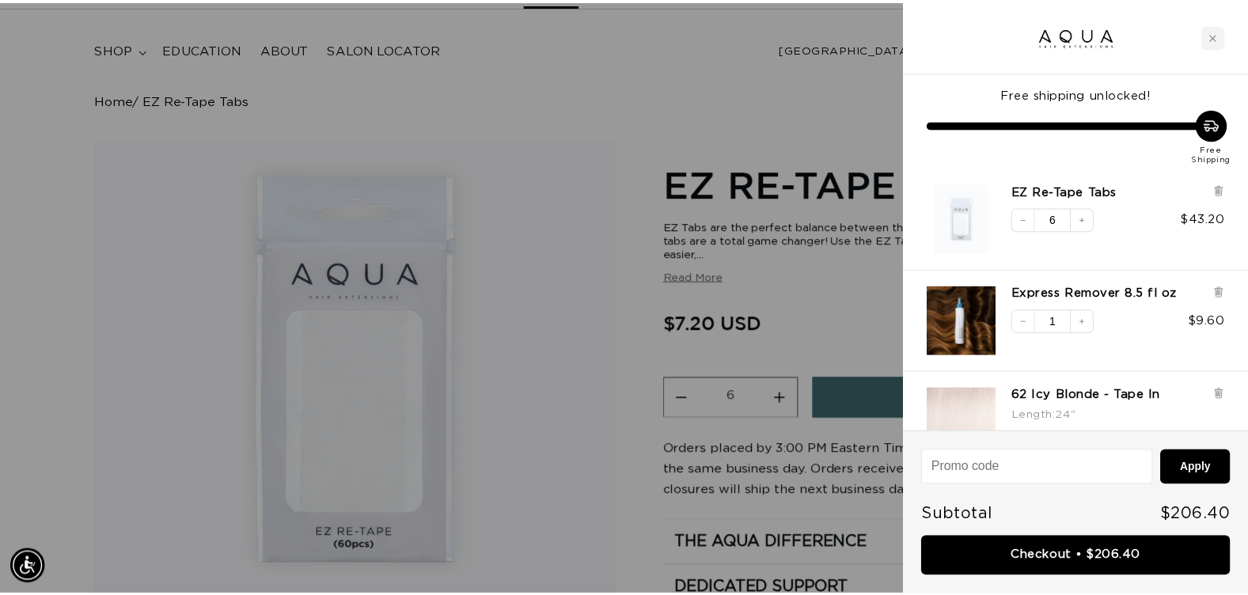
scroll to position [0, 0]
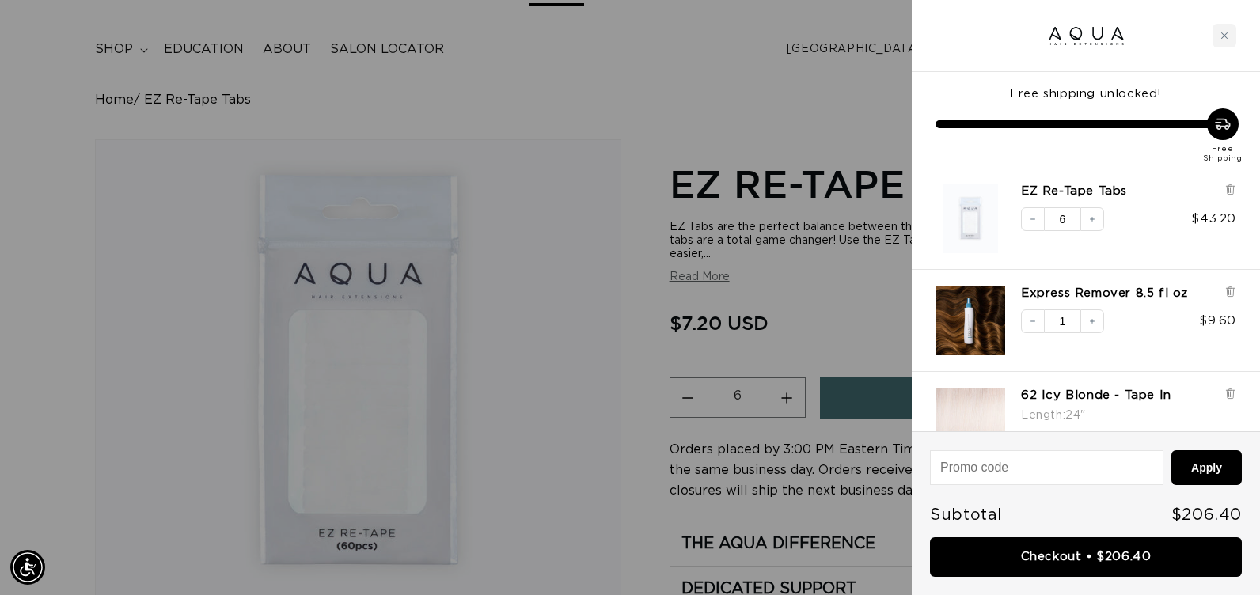
click at [673, 108] on div at bounding box center [630, 297] width 1260 height 595
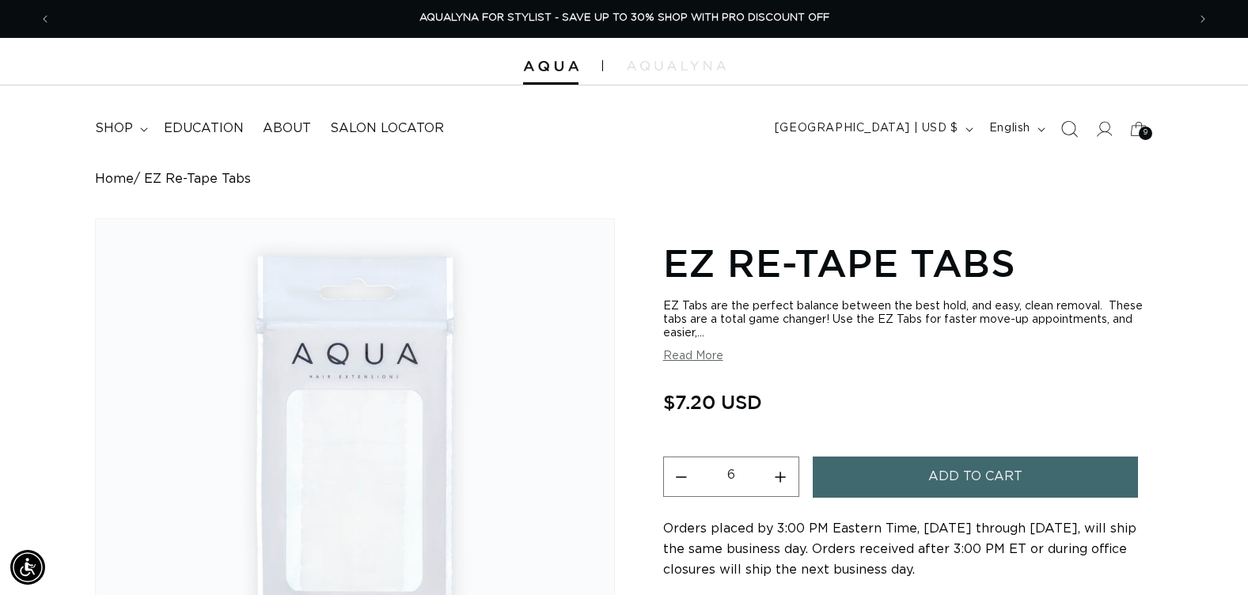
click at [1068, 135] on icon "Search" at bounding box center [1068, 128] width 17 height 17
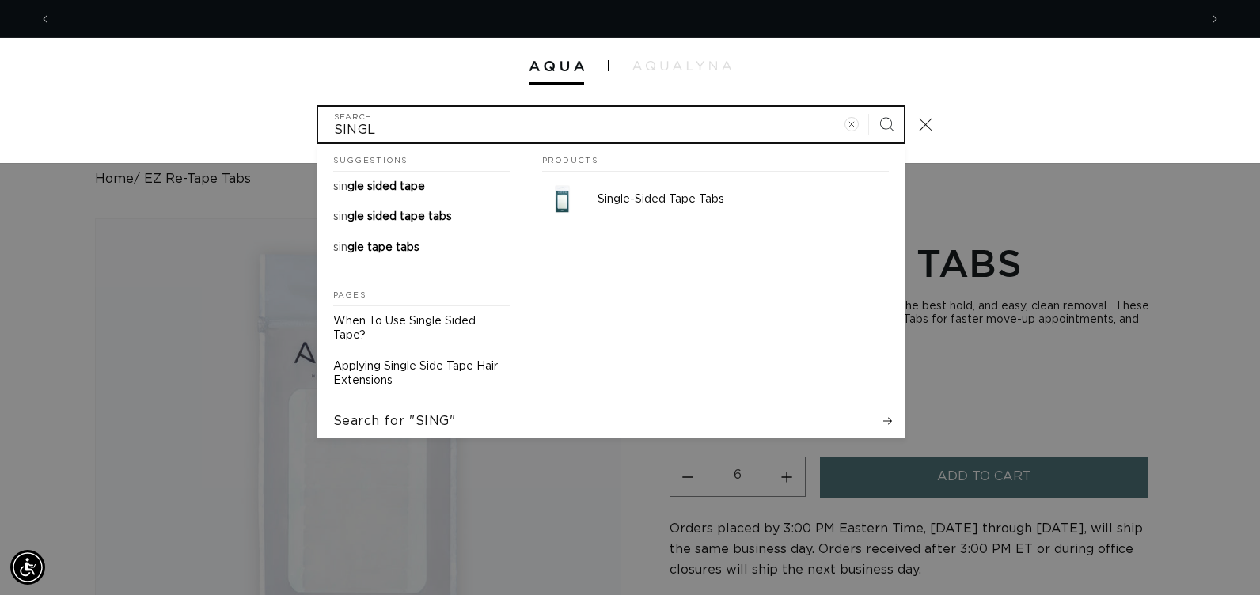
scroll to position [0, 1148]
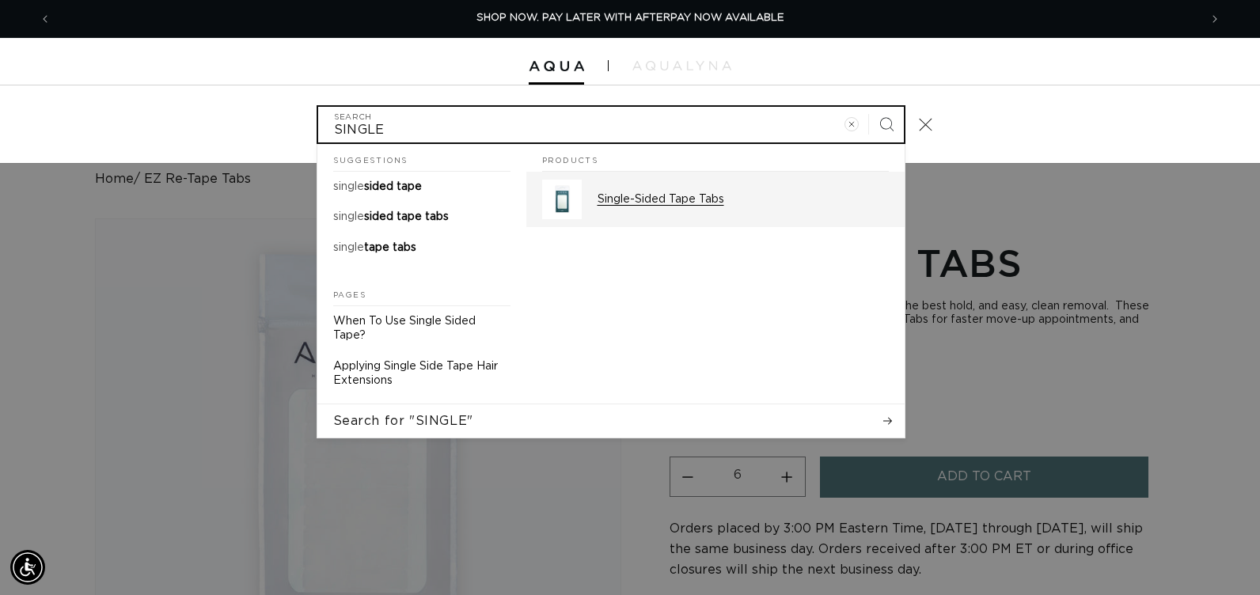
type input "SINGLE"
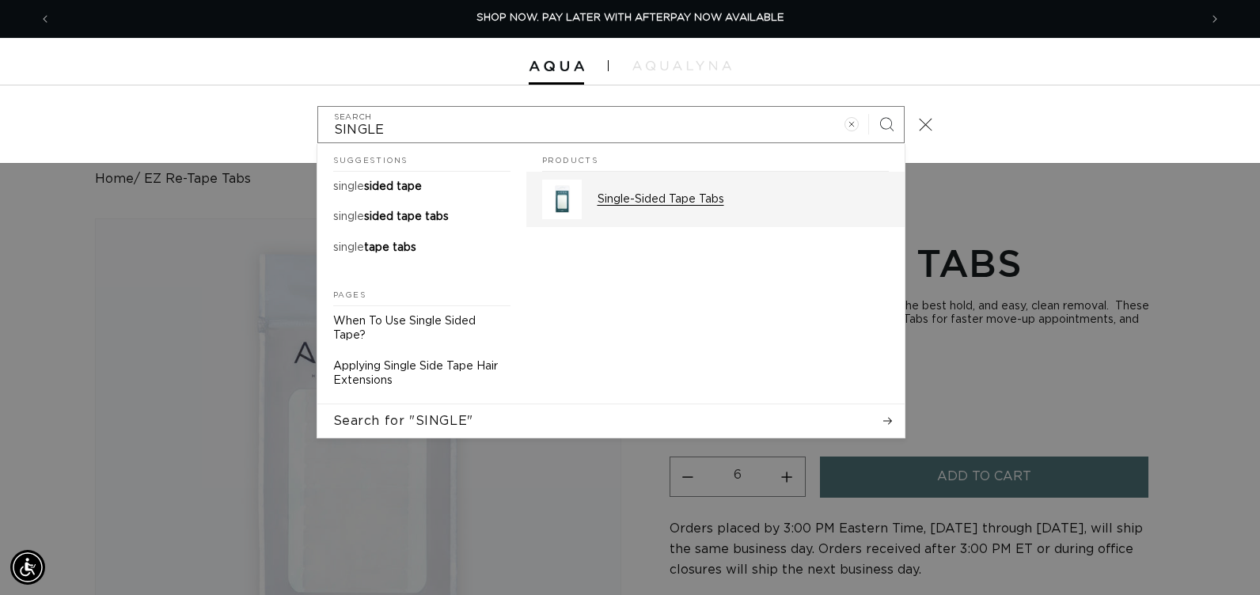
click at [775, 203] on p "Single-Sided Tape Tabs" at bounding box center [743, 199] width 291 height 14
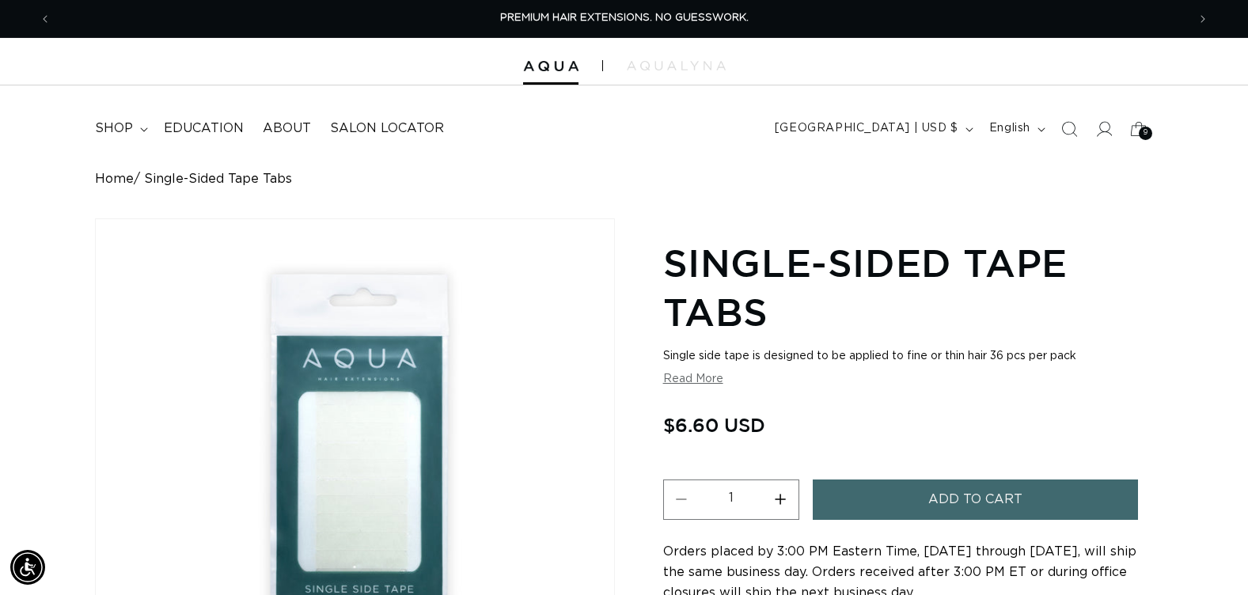
click at [778, 503] on button "Increase quantity for Single-Sided Tape Tabs" at bounding box center [781, 500] width 36 height 40
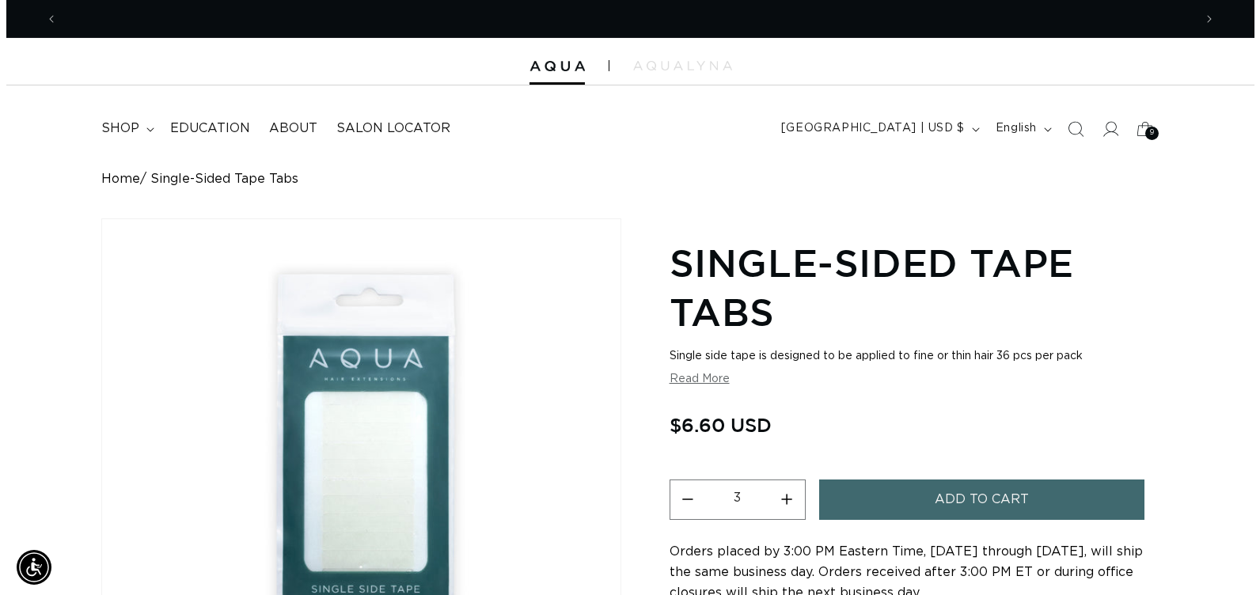
scroll to position [0, 1136]
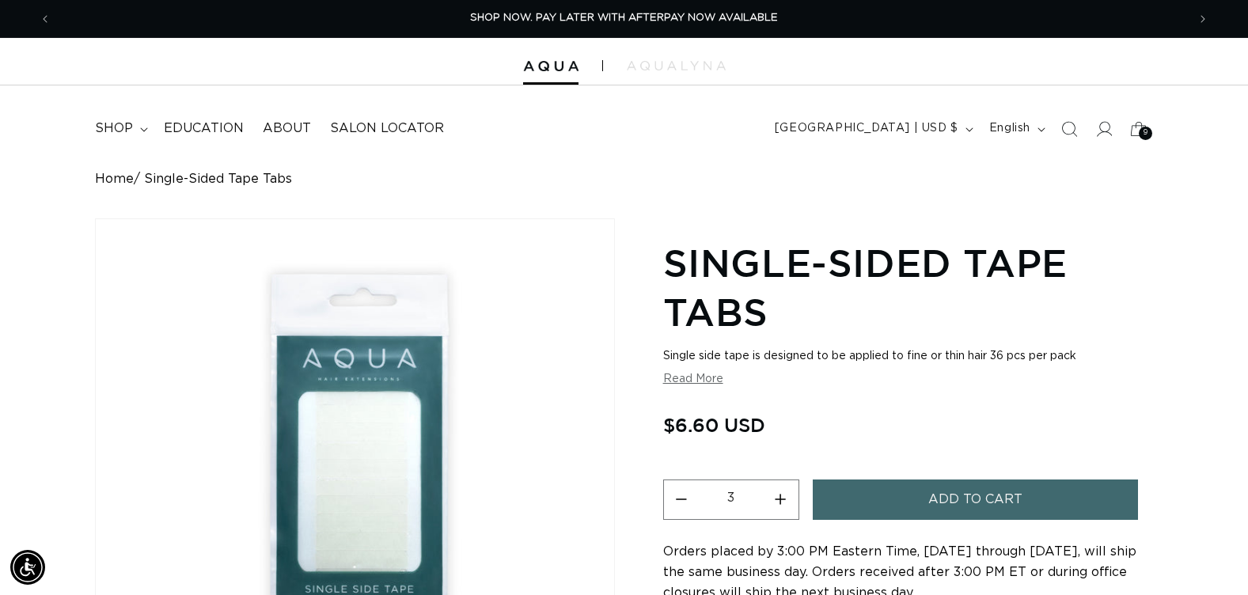
click at [778, 503] on button "Increase quantity for Single-Sided Tape Tabs" at bounding box center [781, 500] width 36 height 40
type input "4"
click at [856, 501] on button "Add to cart" at bounding box center [975, 500] width 325 height 40
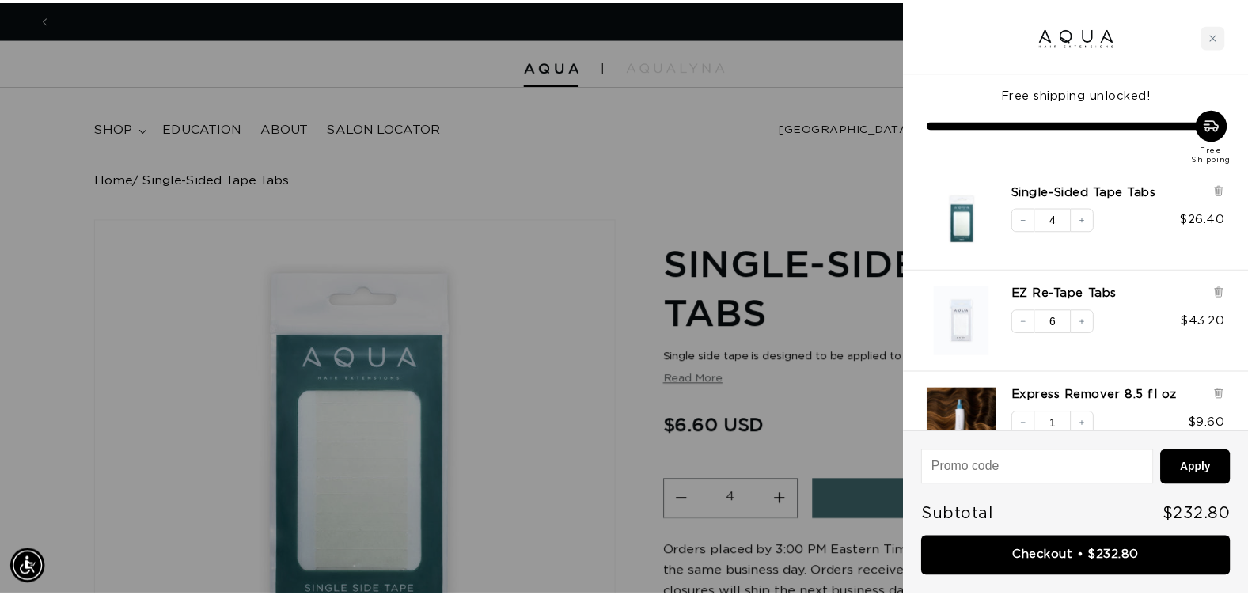
scroll to position [0, 2295]
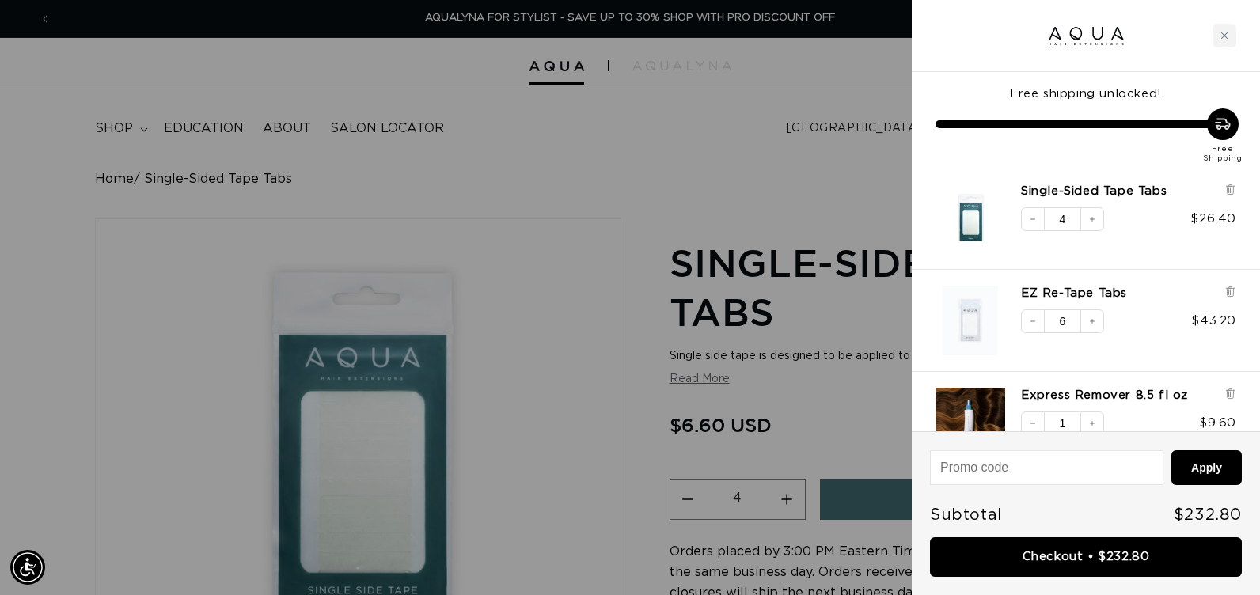
click at [704, 192] on div at bounding box center [630, 297] width 1260 height 595
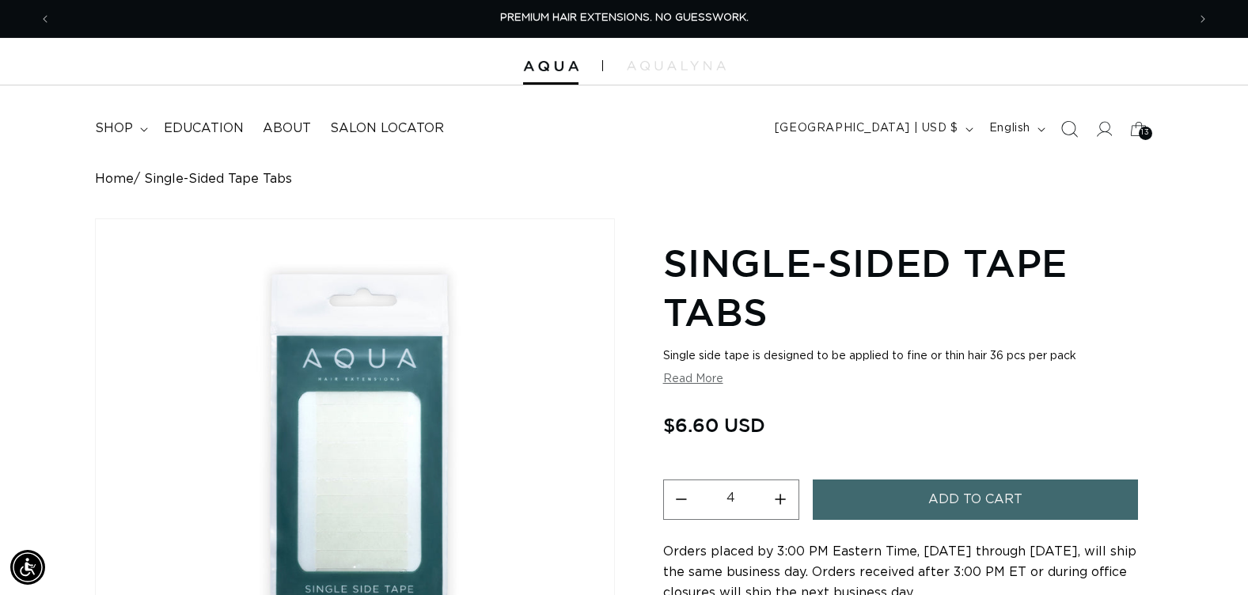
click at [1071, 129] on icon "Search" at bounding box center [1068, 128] width 17 height 17
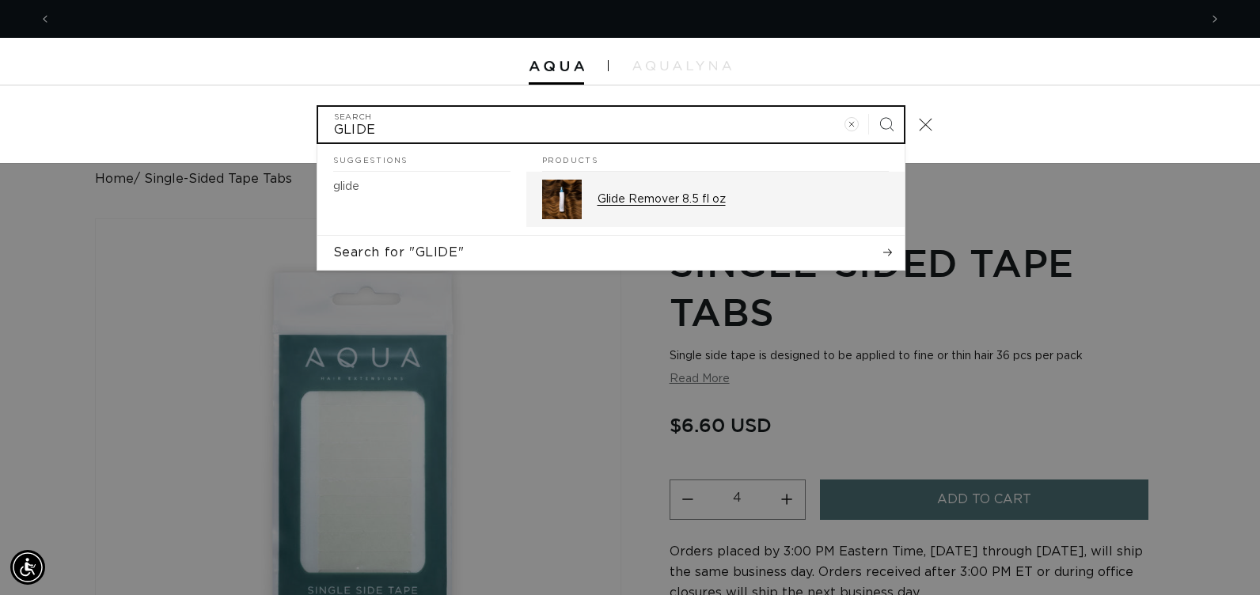
scroll to position [0, 2295]
type input "GLIDE"
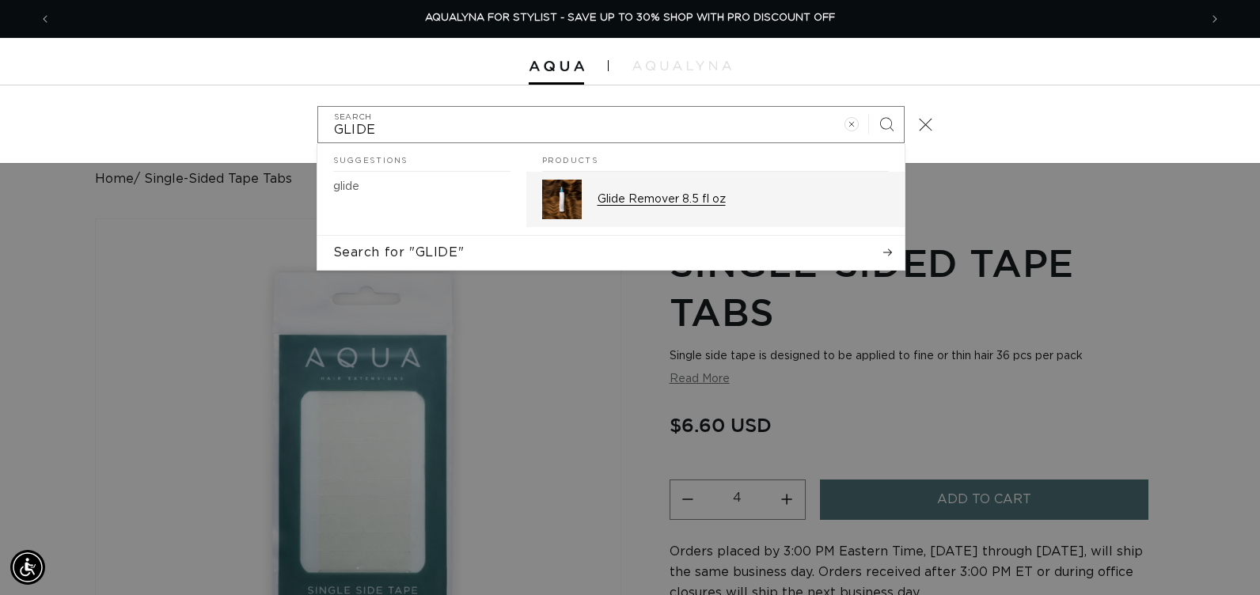
click at [721, 196] on p "Glide Remover 8.5 fl oz" at bounding box center [743, 199] width 291 height 14
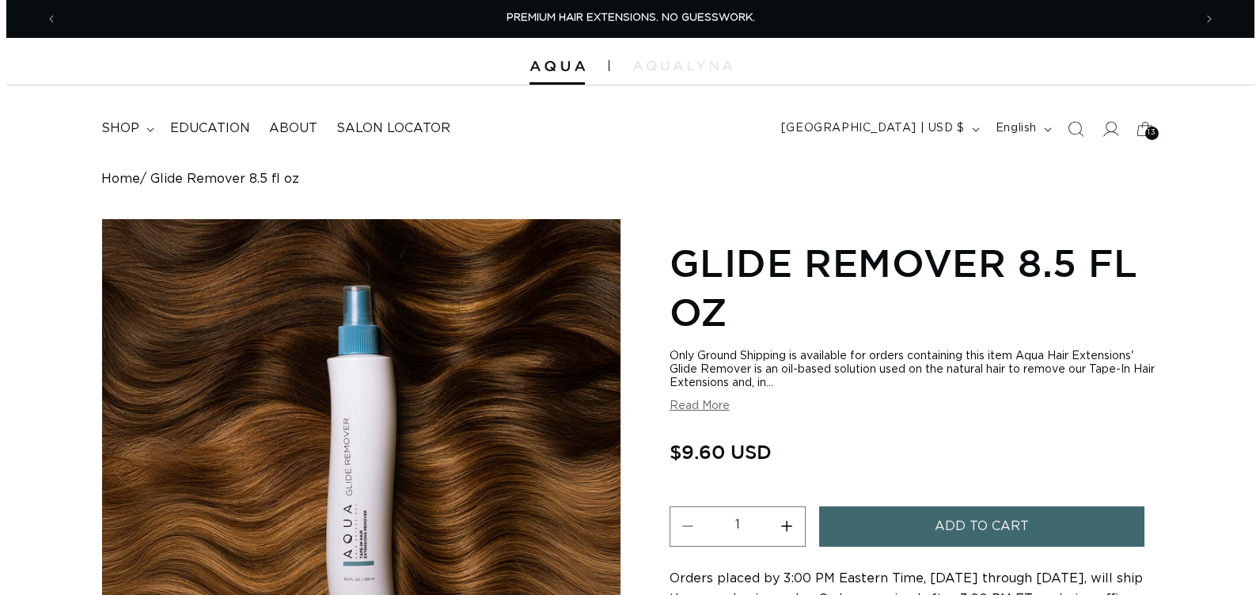
scroll to position [158, 0]
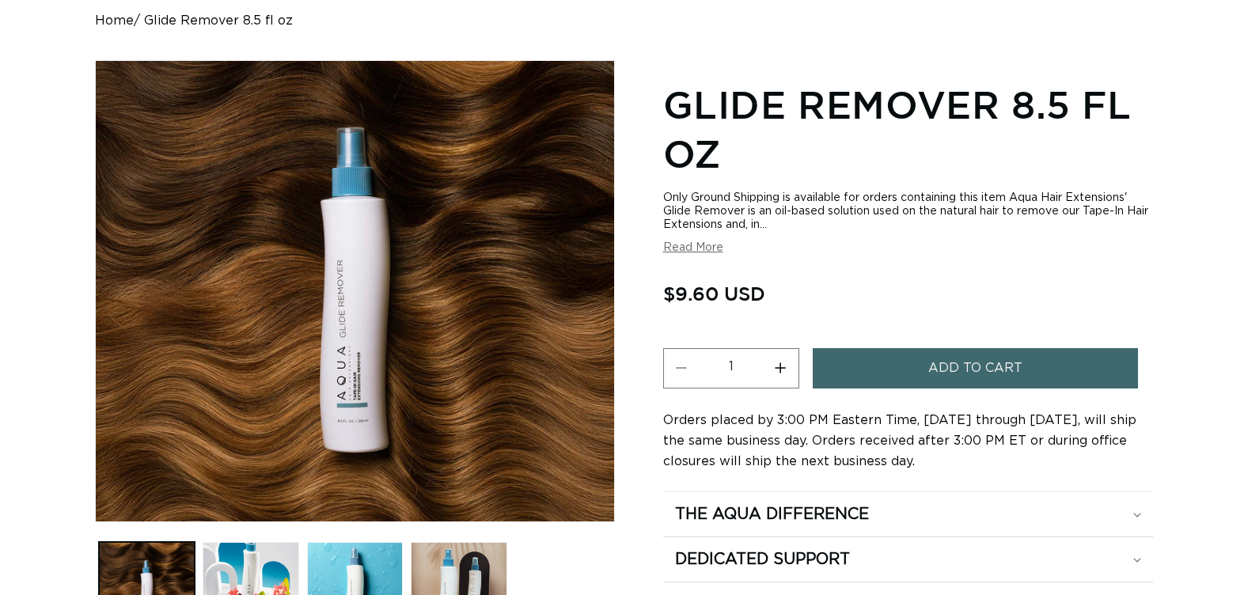
click at [859, 374] on button "Add to cart" at bounding box center [975, 368] width 325 height 40
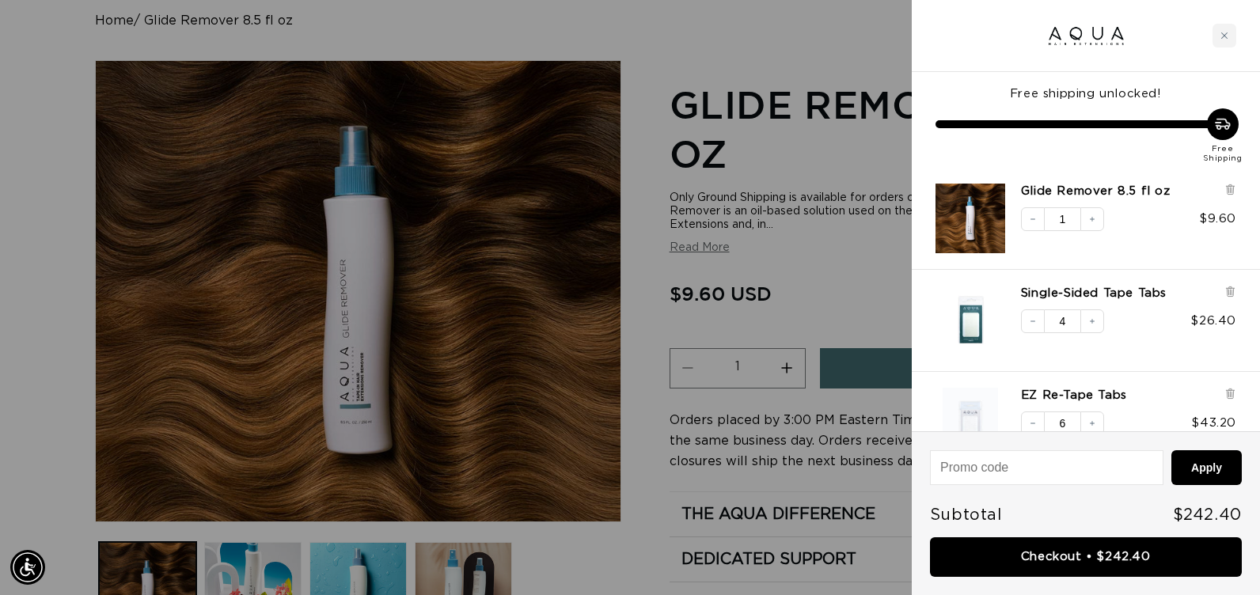
scroll to position [0, 1148]
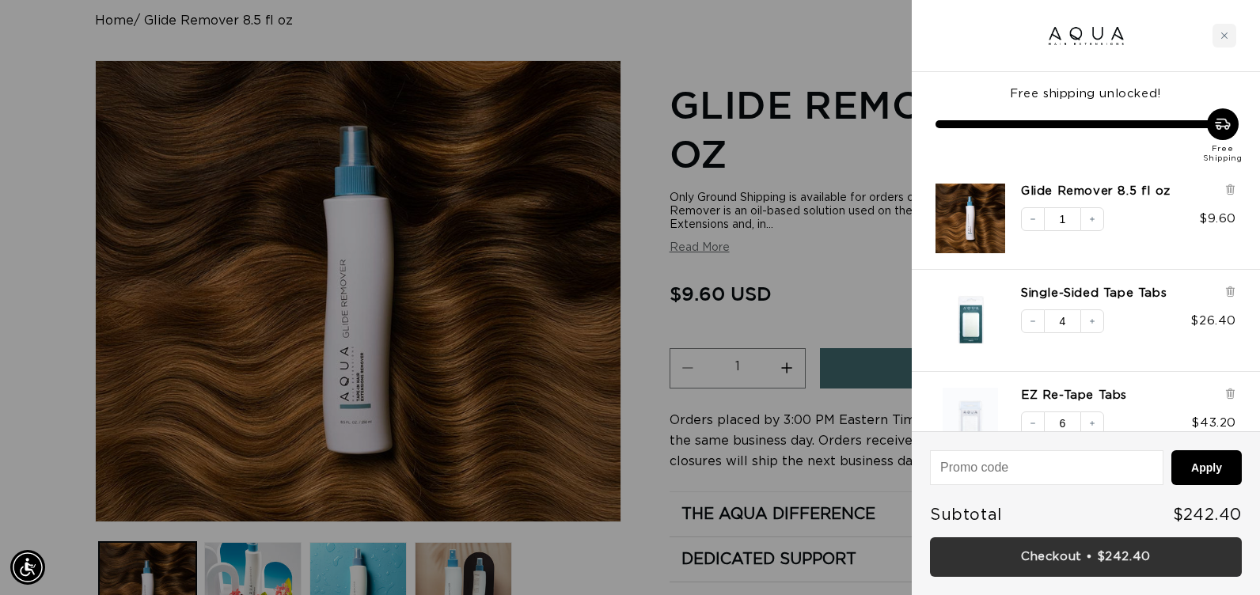
click at [952, 558] on link "Checkout • $242.40" at bounding box center [1086, 557] width 312 height 40
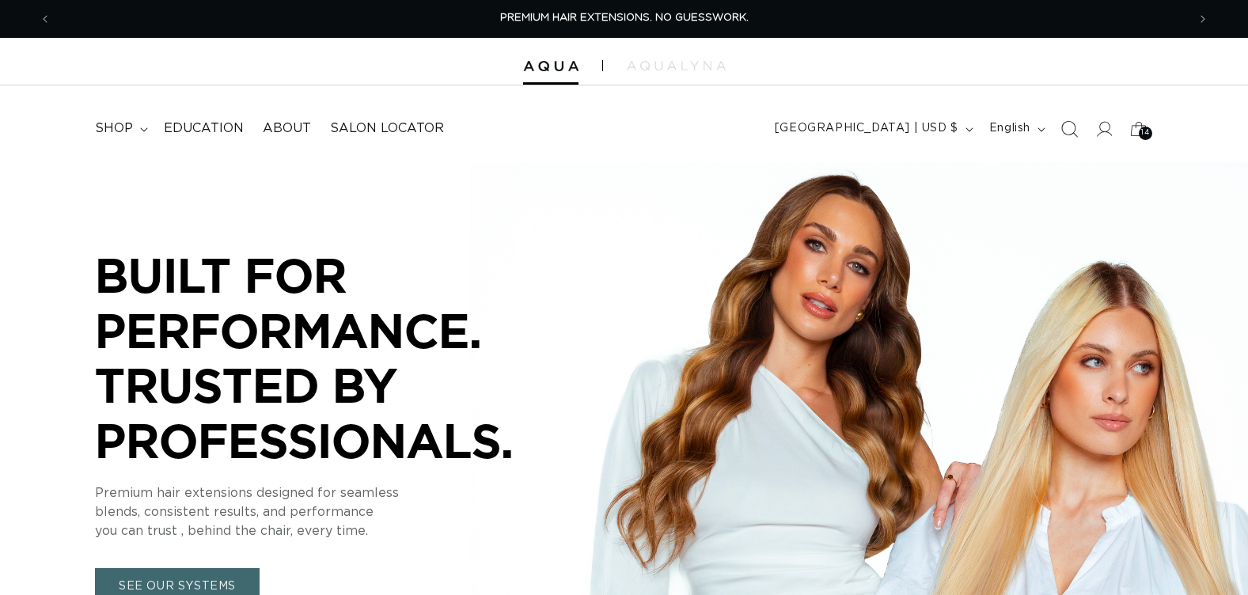
click at [1068, 132] on icon "Search" at bounding box center [1068, 128] width 17 height 17
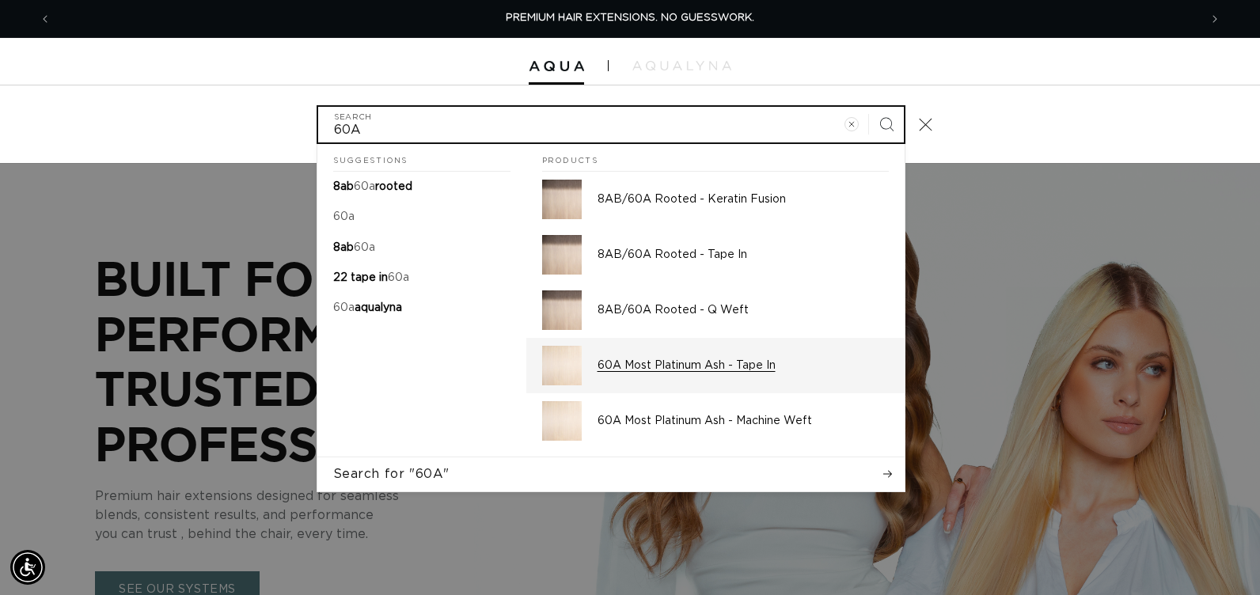
type input "60A"
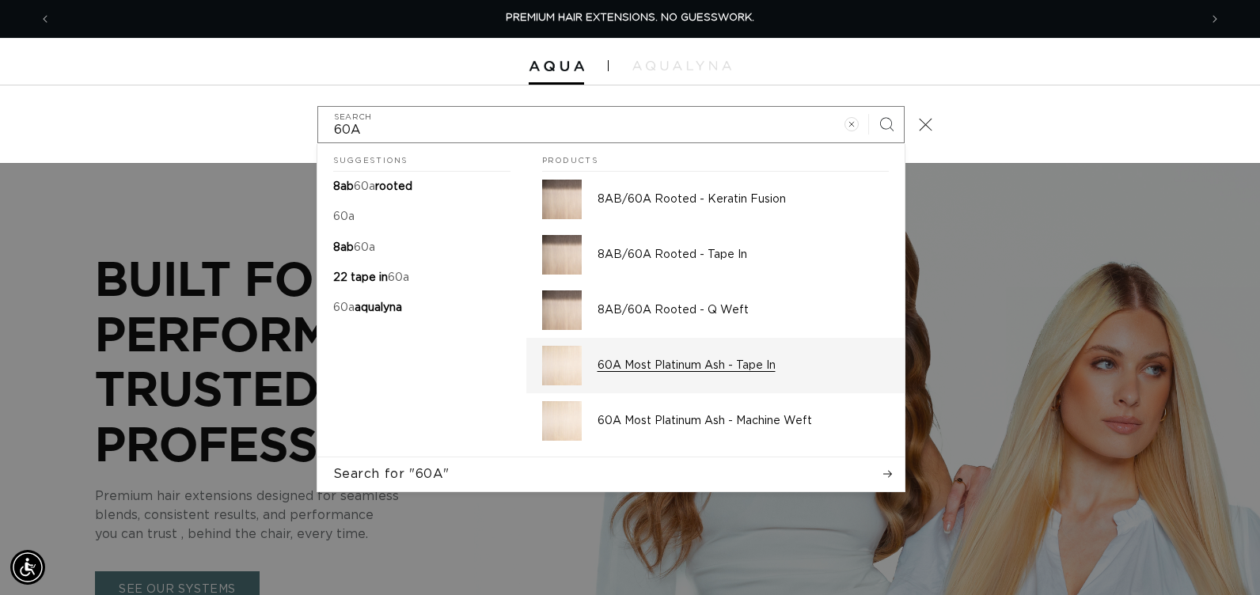
click at [743, 361] on p "60A Most Platinum Ash - Tape In" at bounding box center [743, 366] width 291 height 14
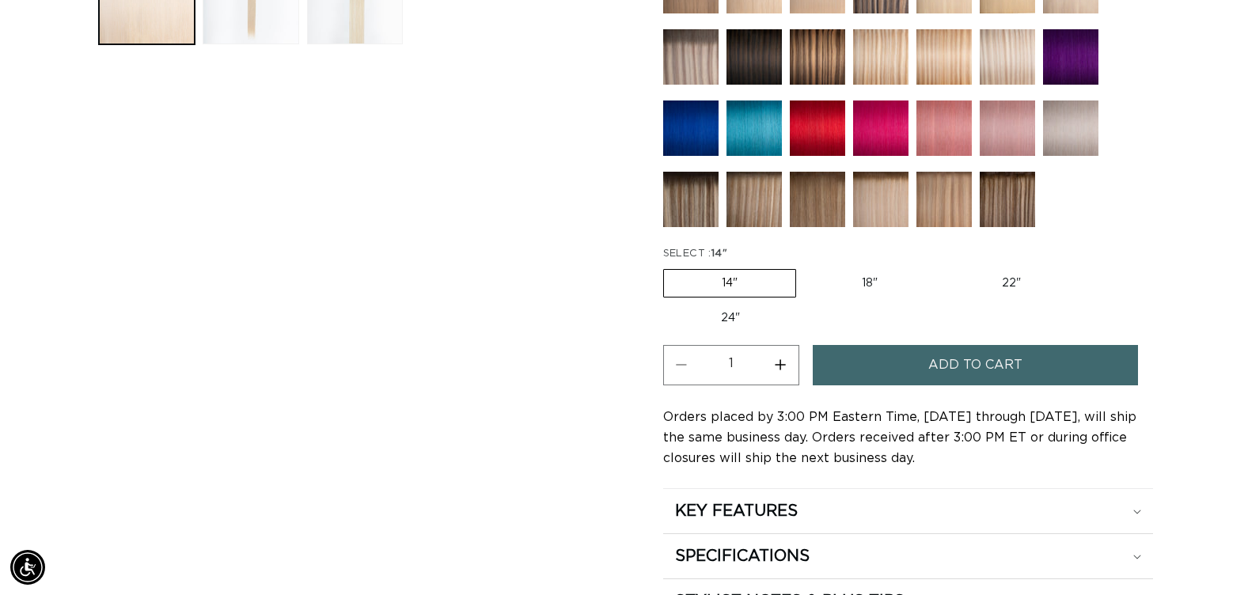
scroll to position [791, 0]
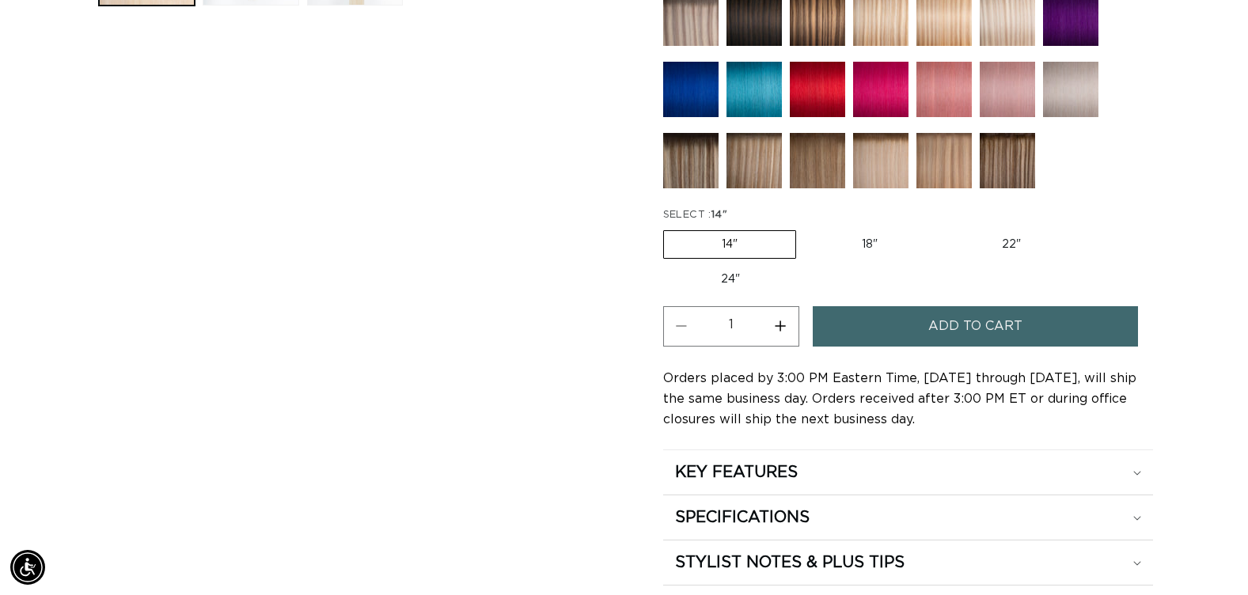
click at [783, 334] on button "Increase quantity for 60A Most Platinum Ash - Tape In" at bounding box center [781, 326] width 36 height 40
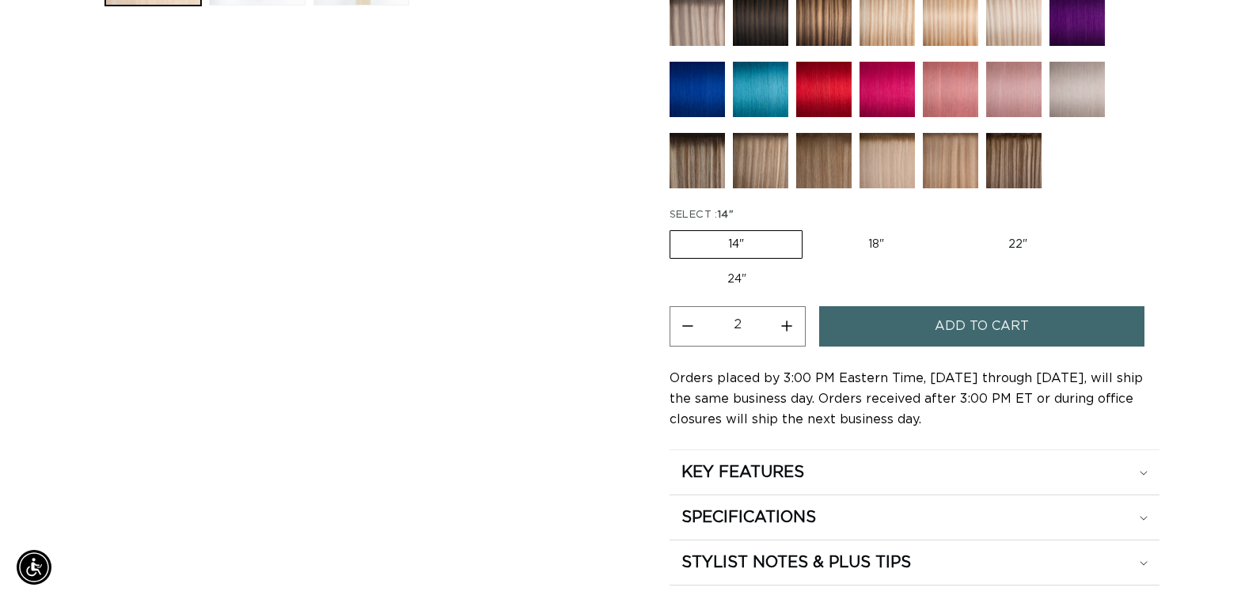
scroll to position [0, 2271]
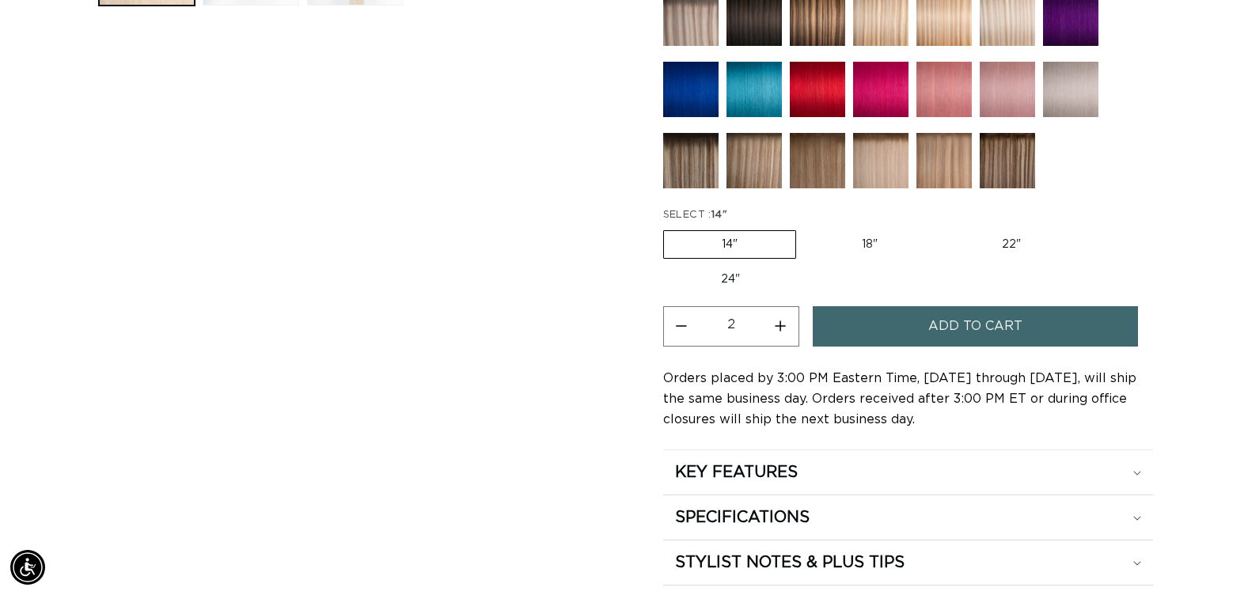
click at [783, 334] on button "Increase quantity for 60A Most Platinum Ash - Tape In" at bounding box center [781, 326] width 36 height 40
type input "4"
click at [854, 333] on button "Add to cart" at bounding box center [975, 326] width 325 height 40
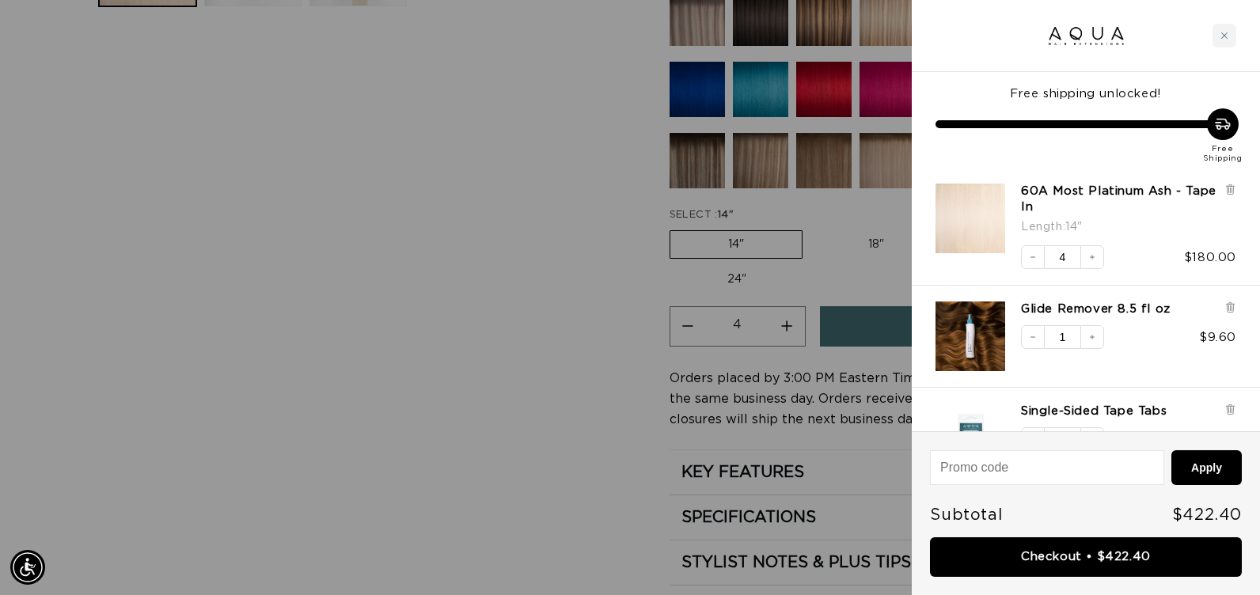
scroll to position [0, 1148]
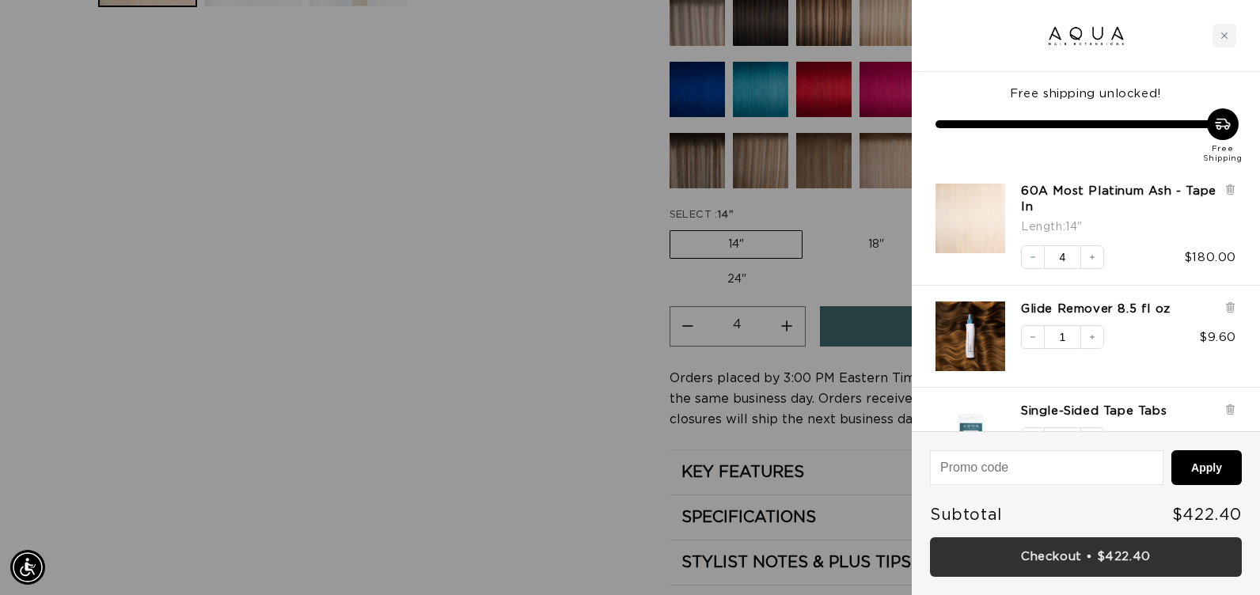
click at [959, 553] on link "Checkout • $422.40" at bounding box center [1086, 557] width 312 height 40
